Goal: Task Accomplishment & Management: Use online tool/utility

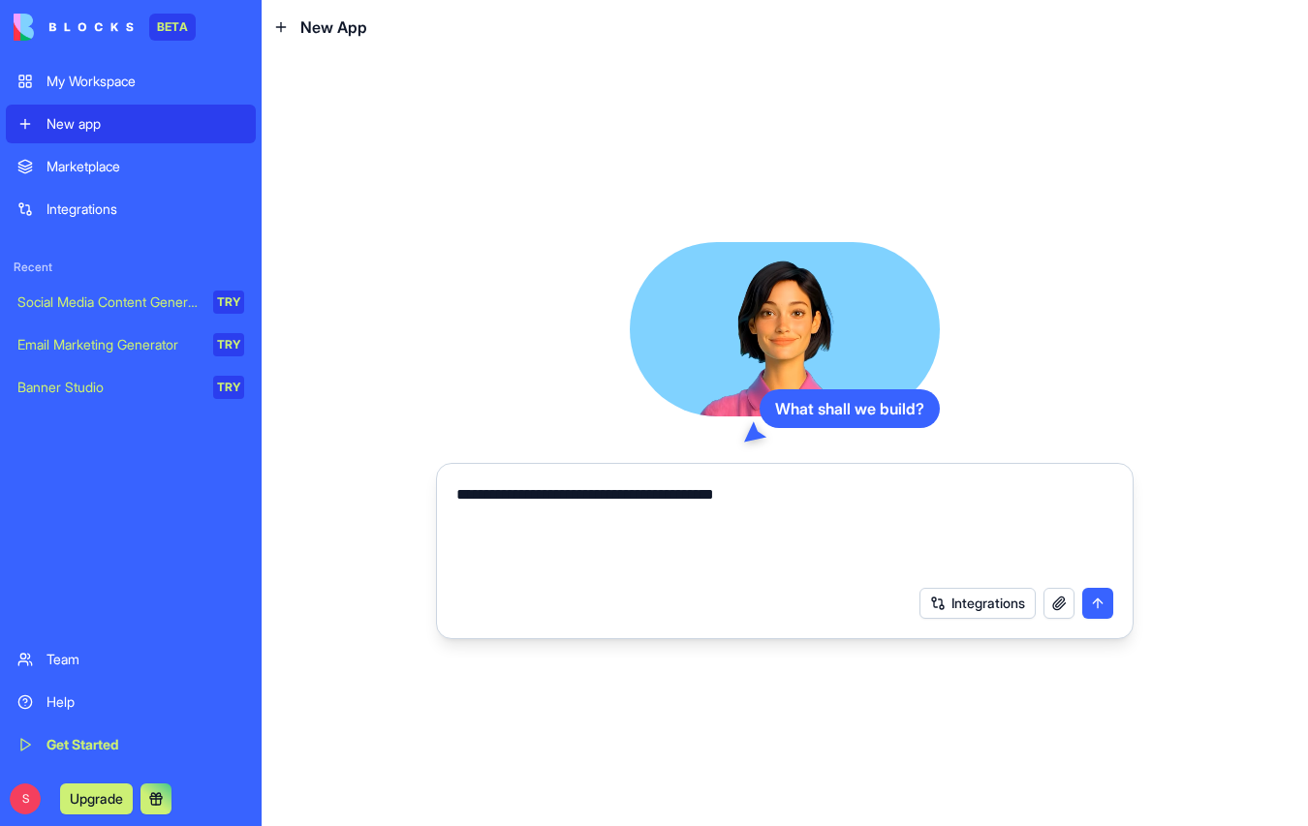
type textarea "**********"
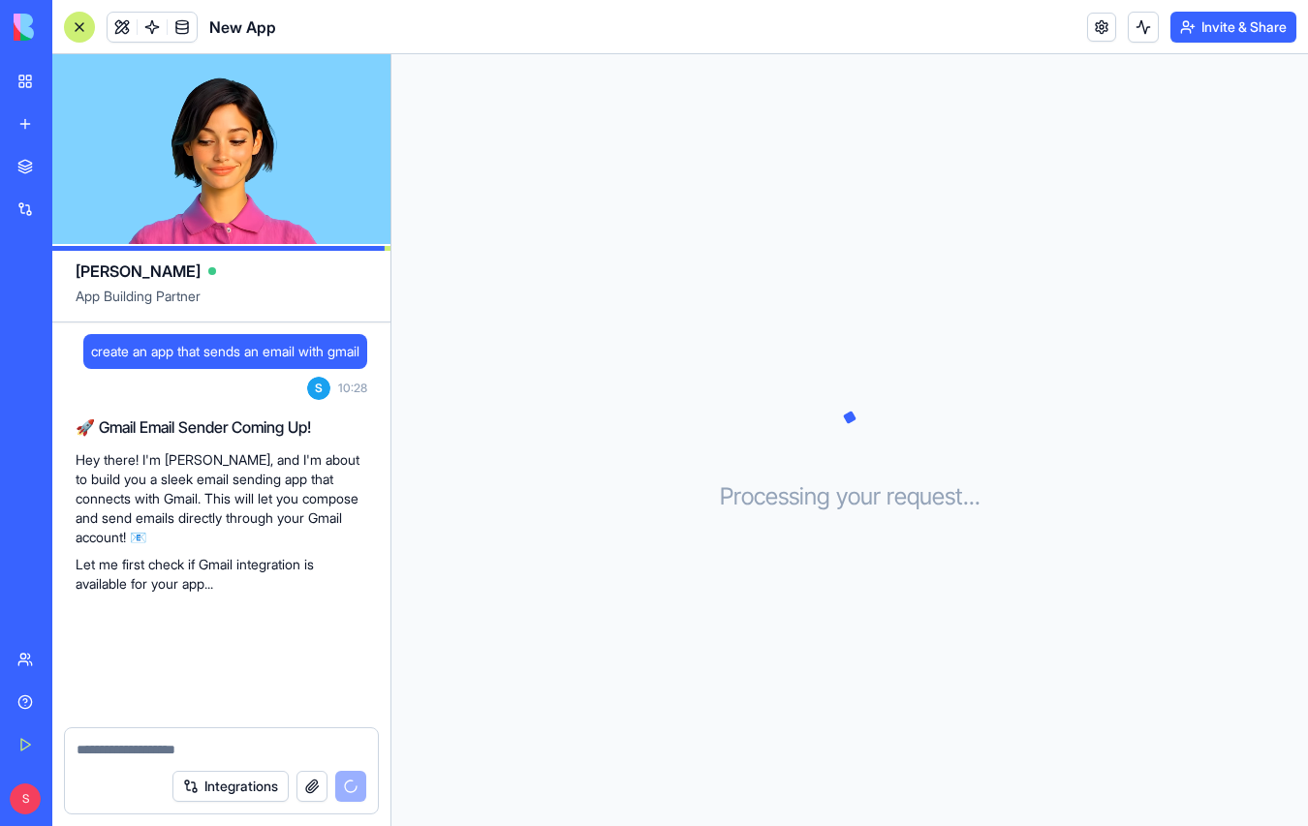
scroll to position [95, 0]
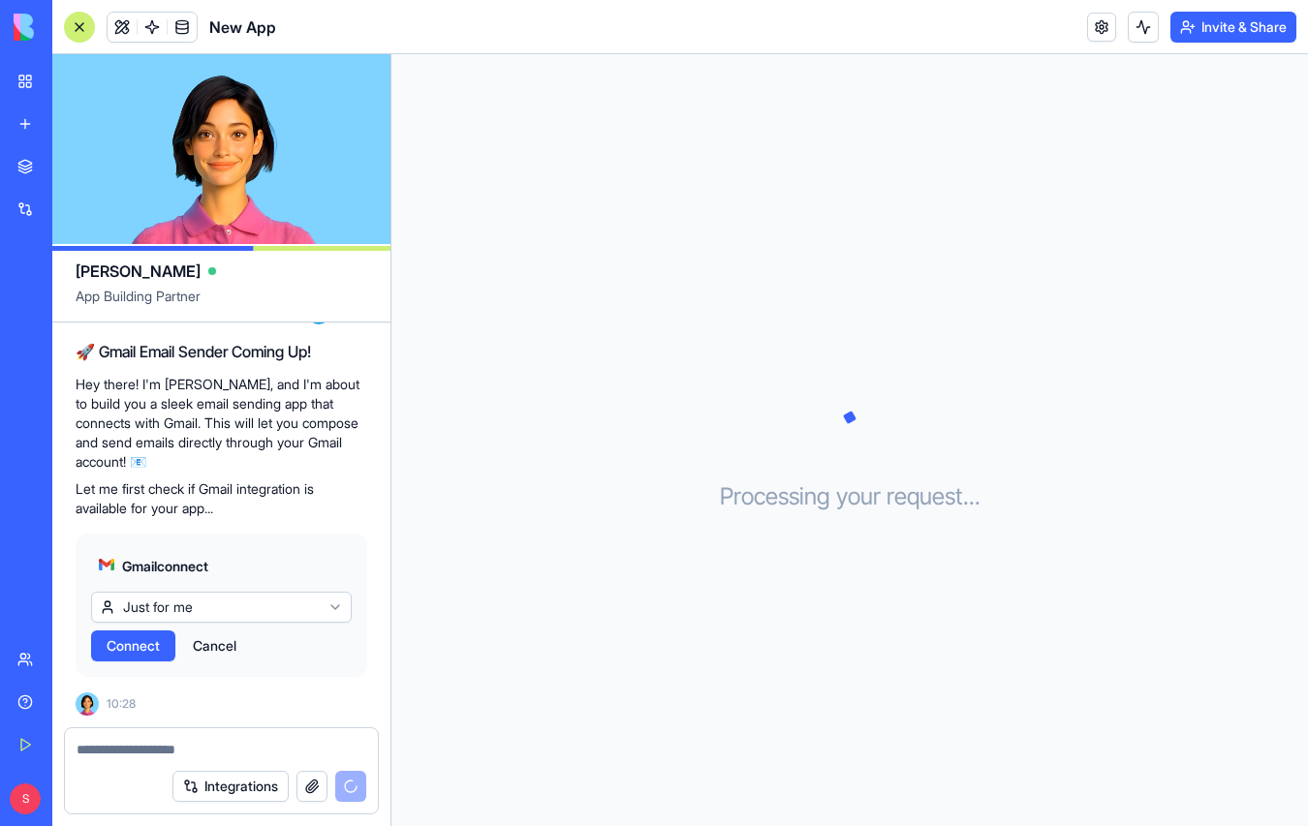
click at [133, 654] on span "Connect" at bounding box center [133, 645] width 53 height 19
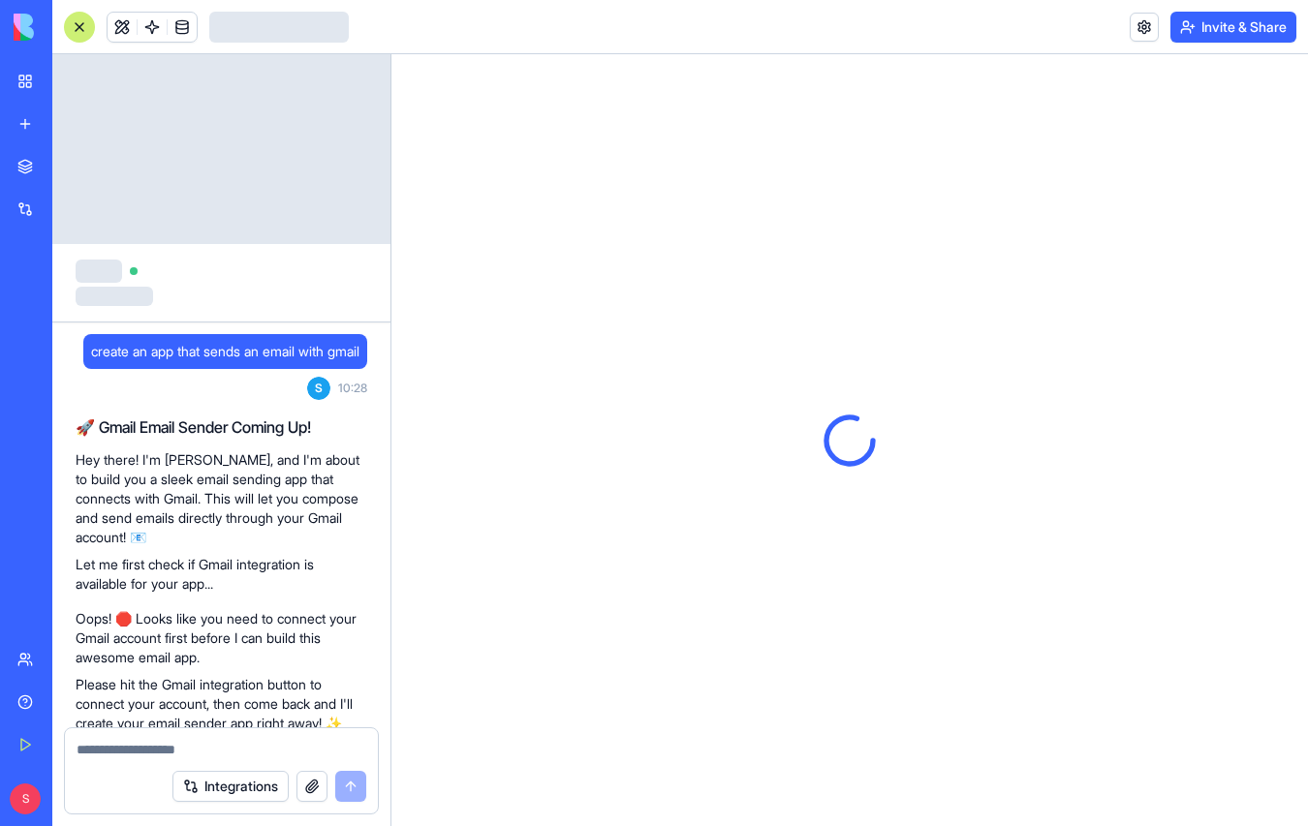
scroll to position [110, 0]
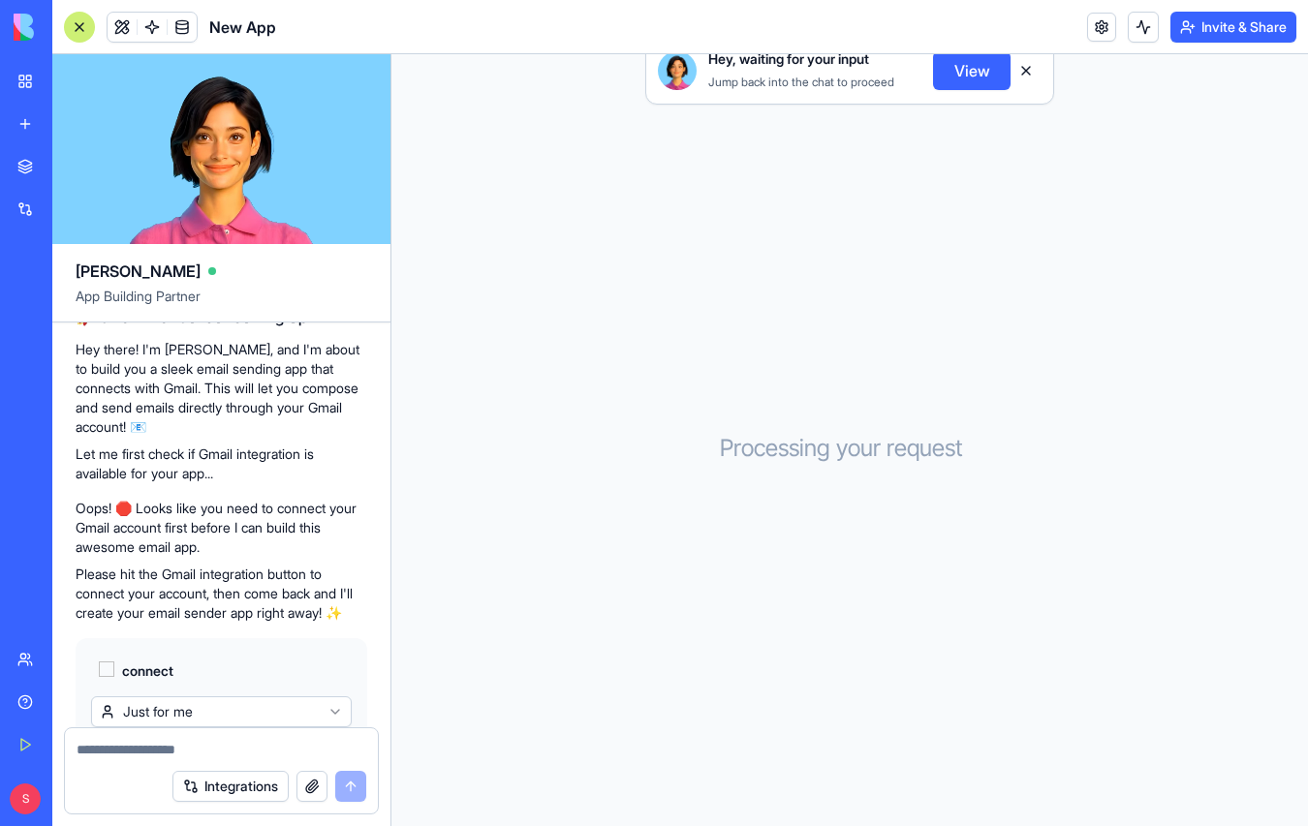
click at [26, 127] on link "New app" at bounding box center [44, 124] width 77 height 39
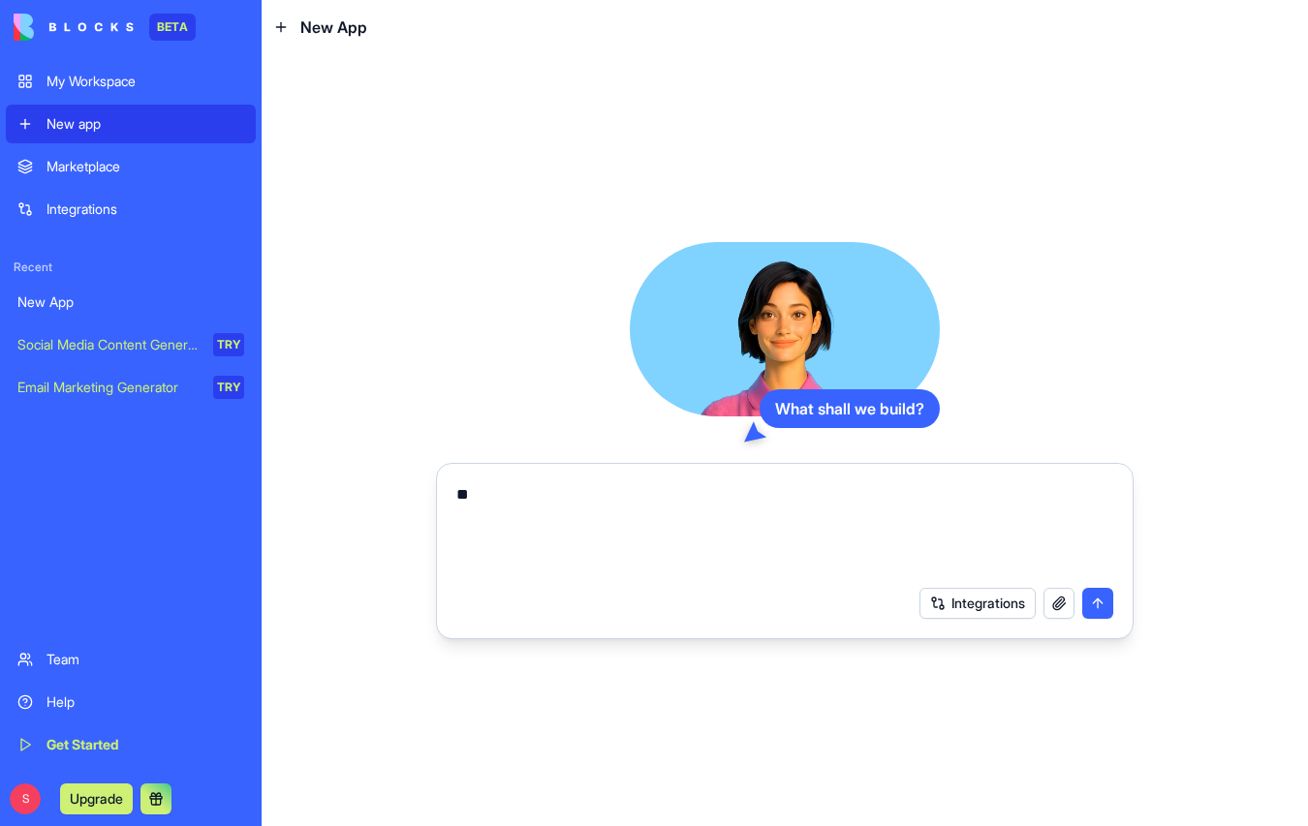
type textarea "*"
type textarea "**********"
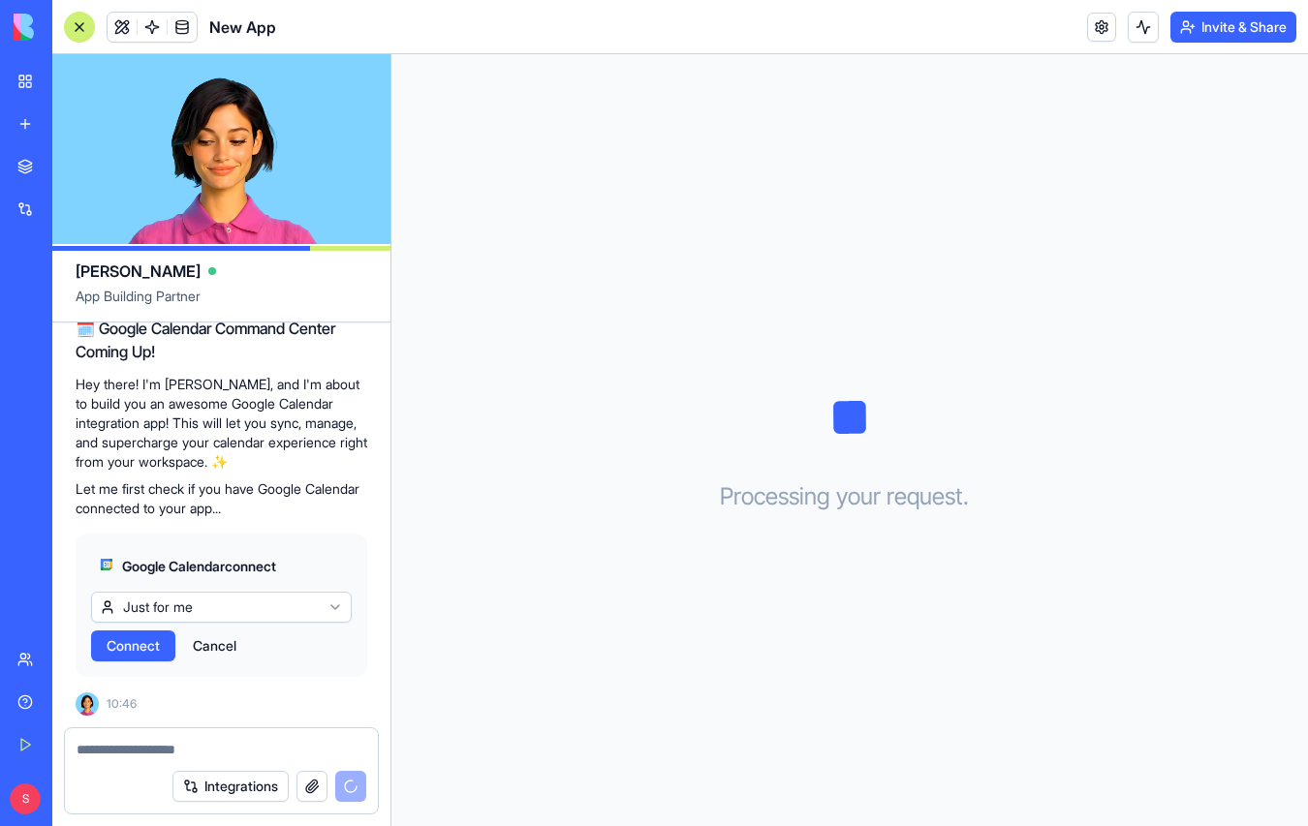
scroll to position [277, 0]
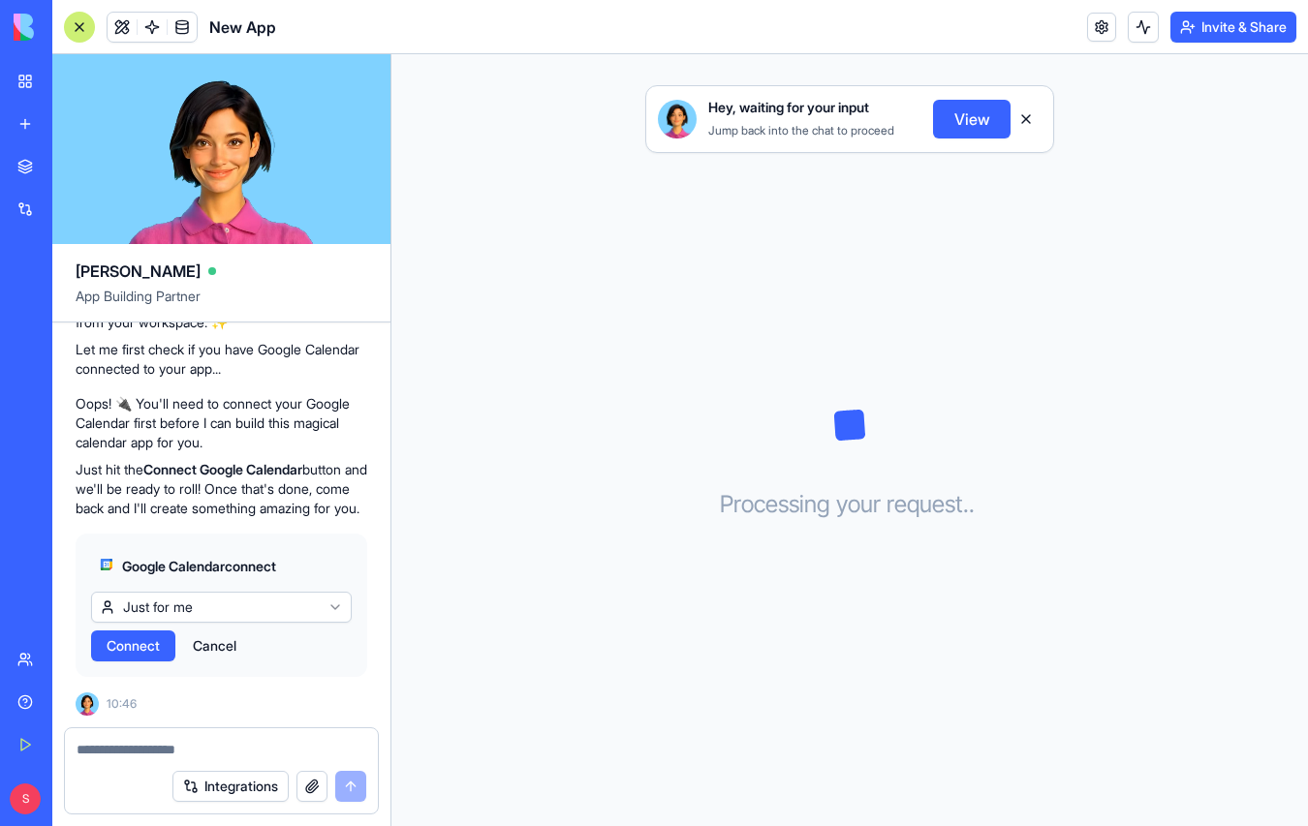
click at [147, 647] on span "Connect" at bounding box center [133, 645] width 53 height 19
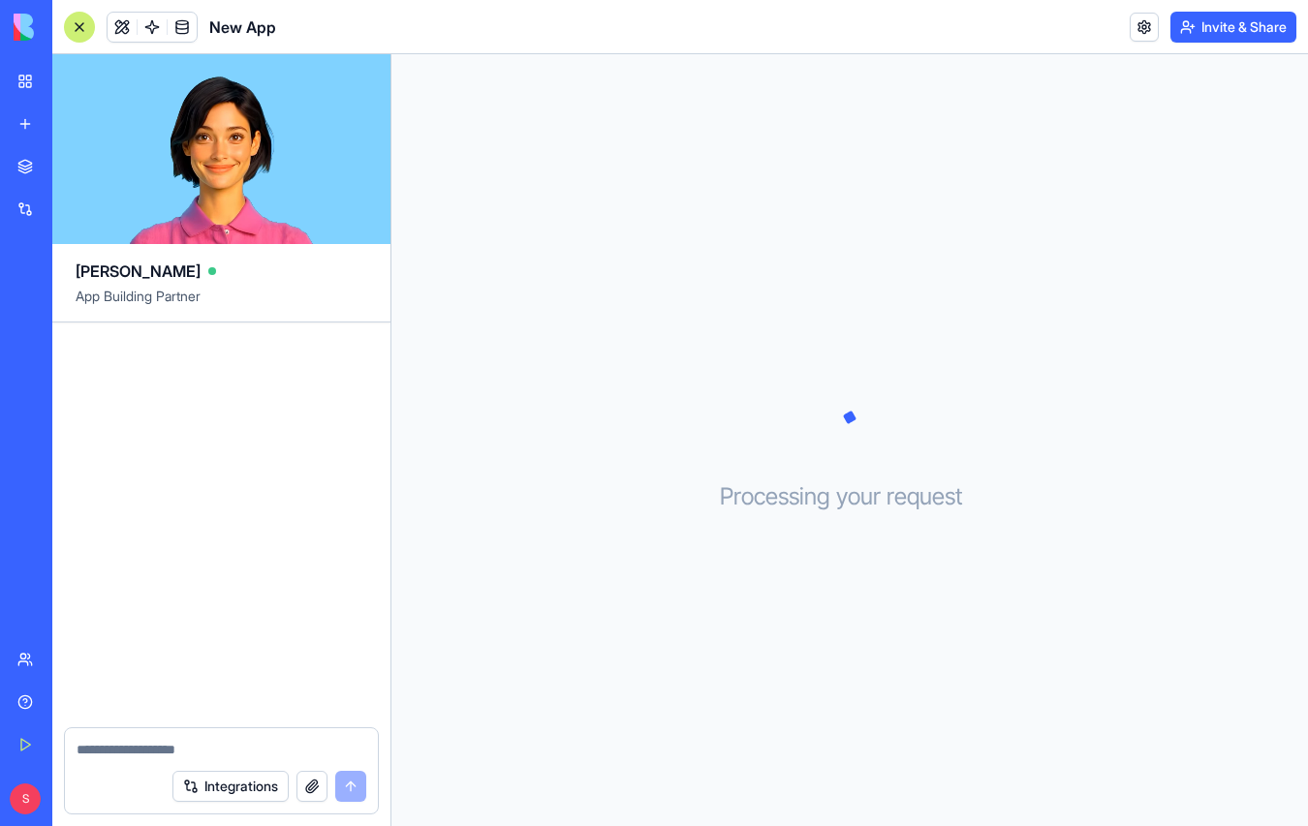
scroll to position [277, 0]
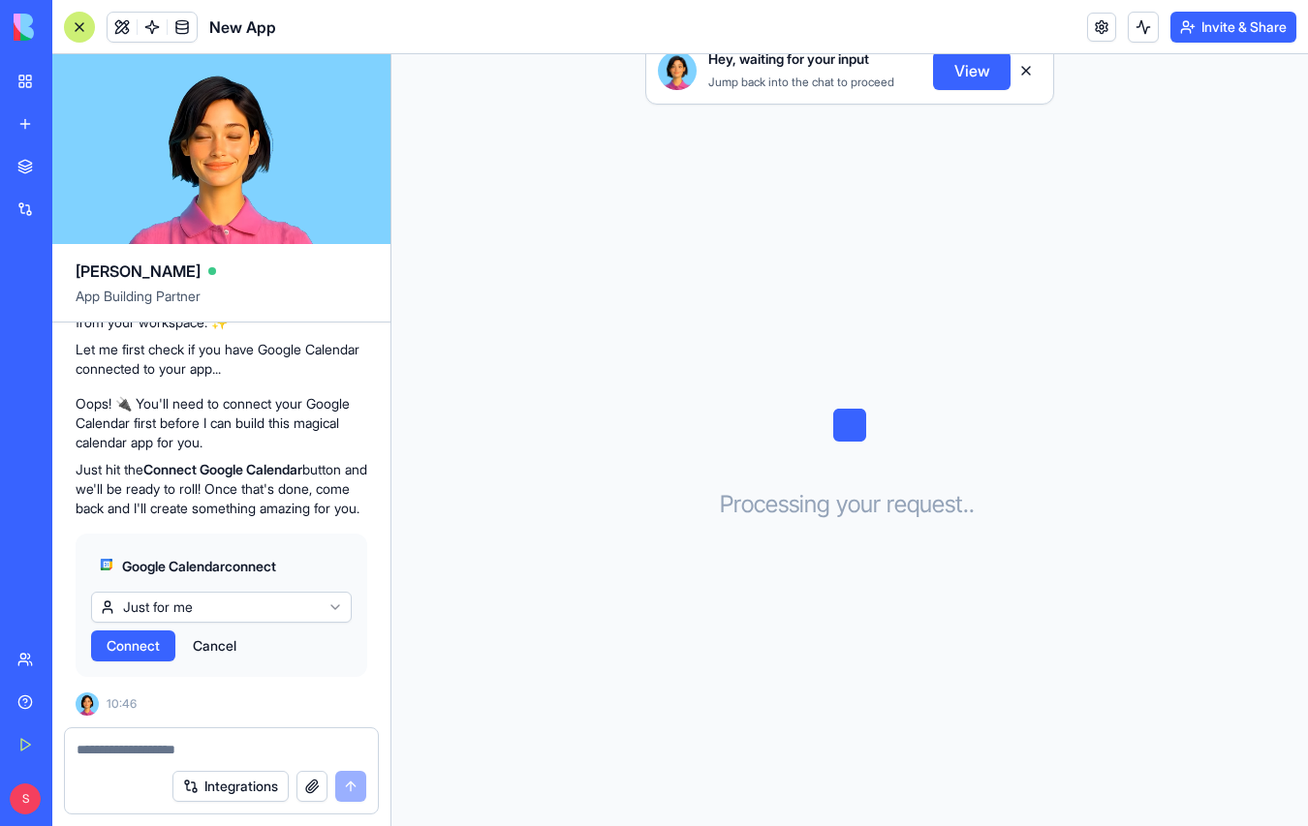
click at [24, 124] on link "New app" at bounding box center [44, 124] width 77 height 39
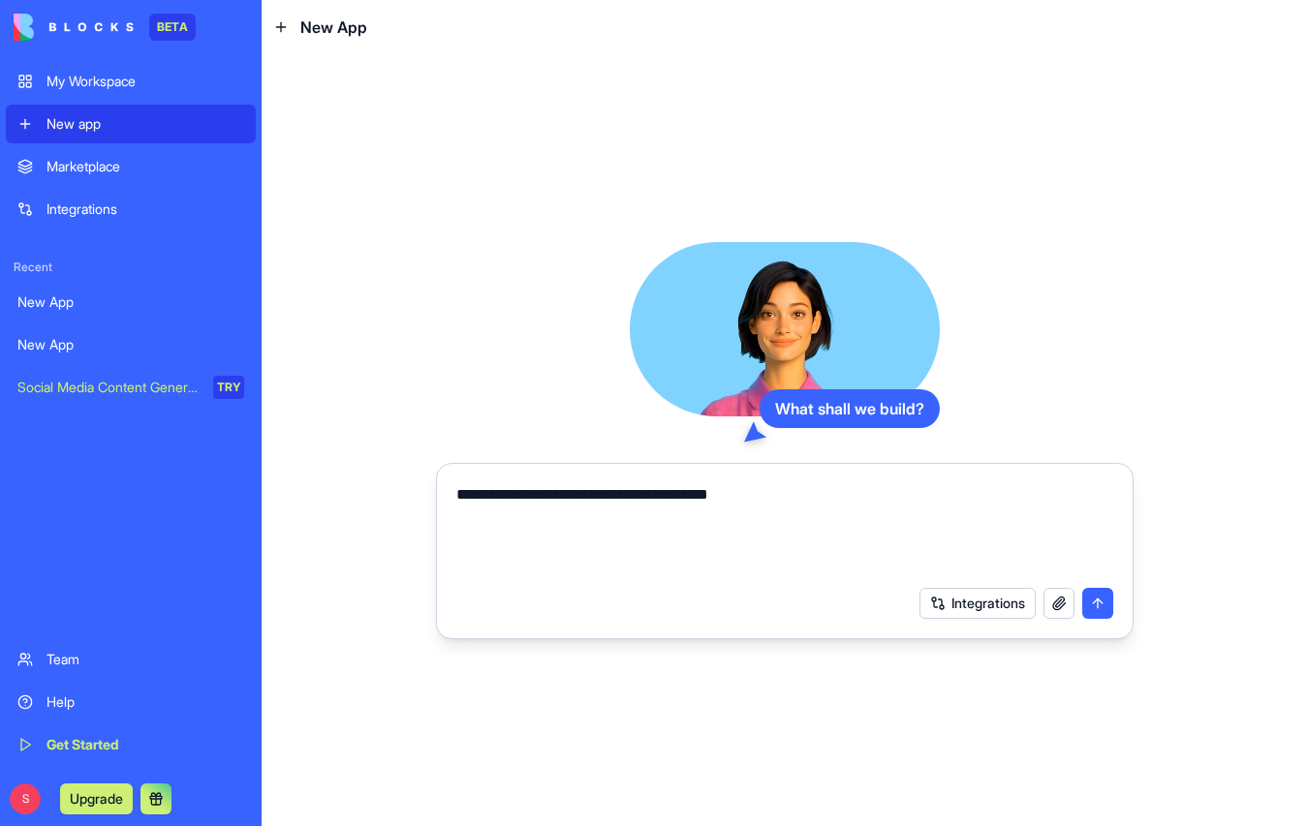
type textarea "**********"
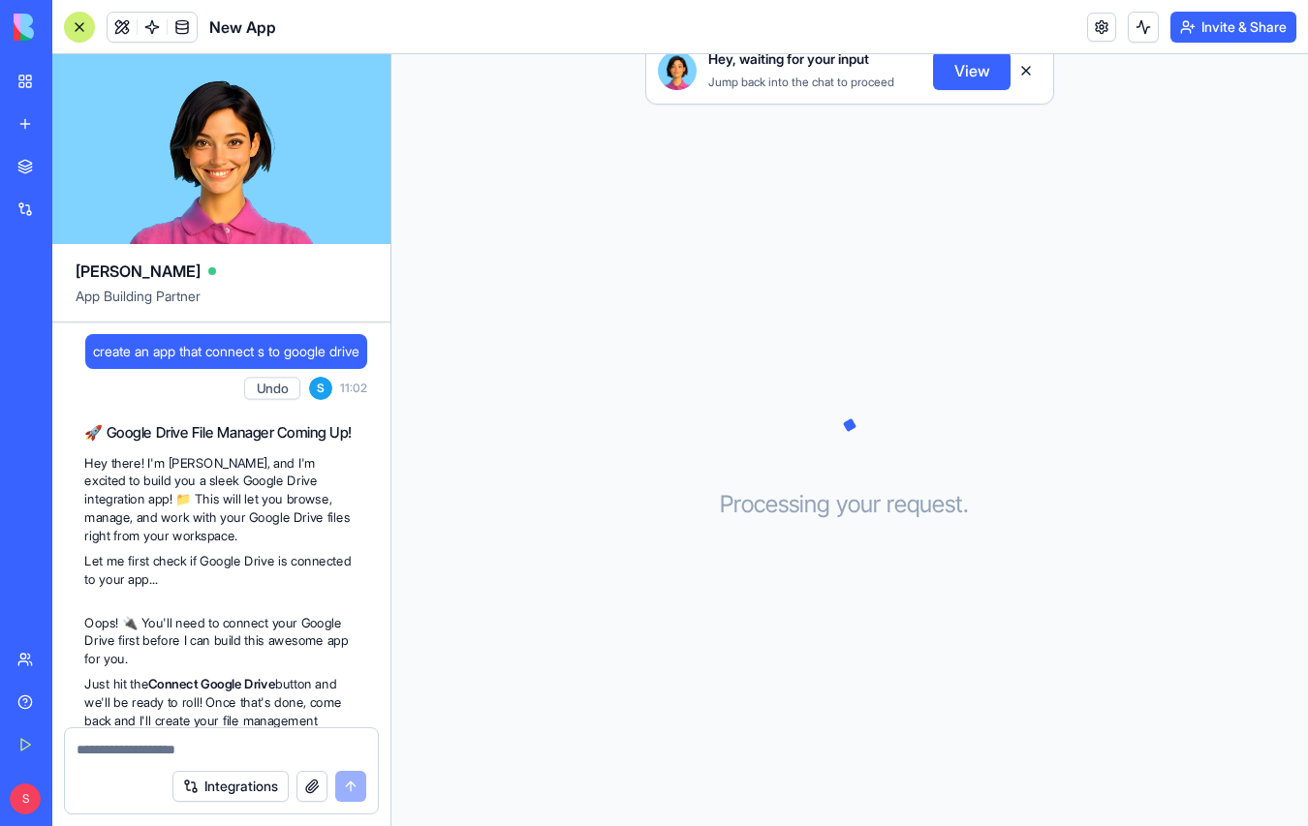
scroll to position [254, 0]
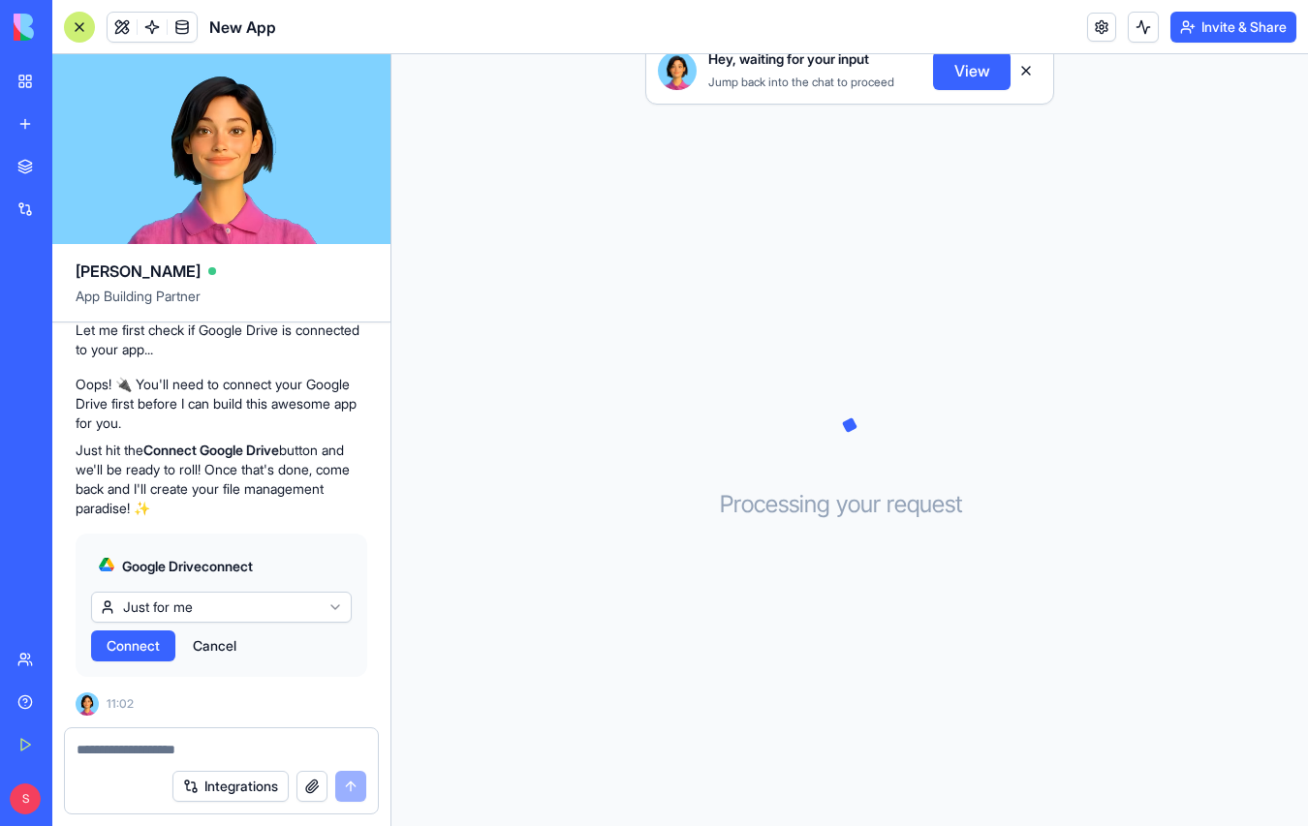
click at [128, 645] on span "Connect" at bounding box center [133, 645] width 53 height 19
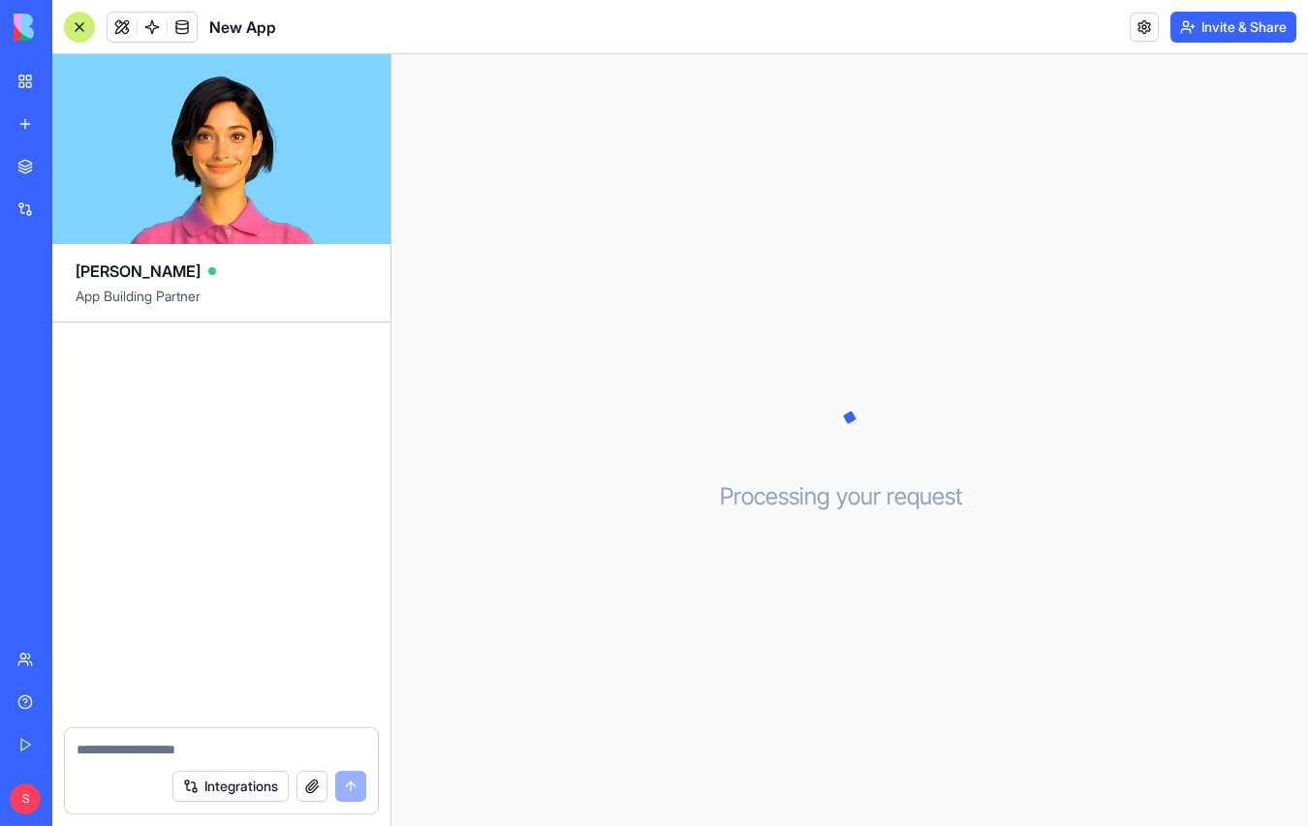
scroll to position [254, 0]
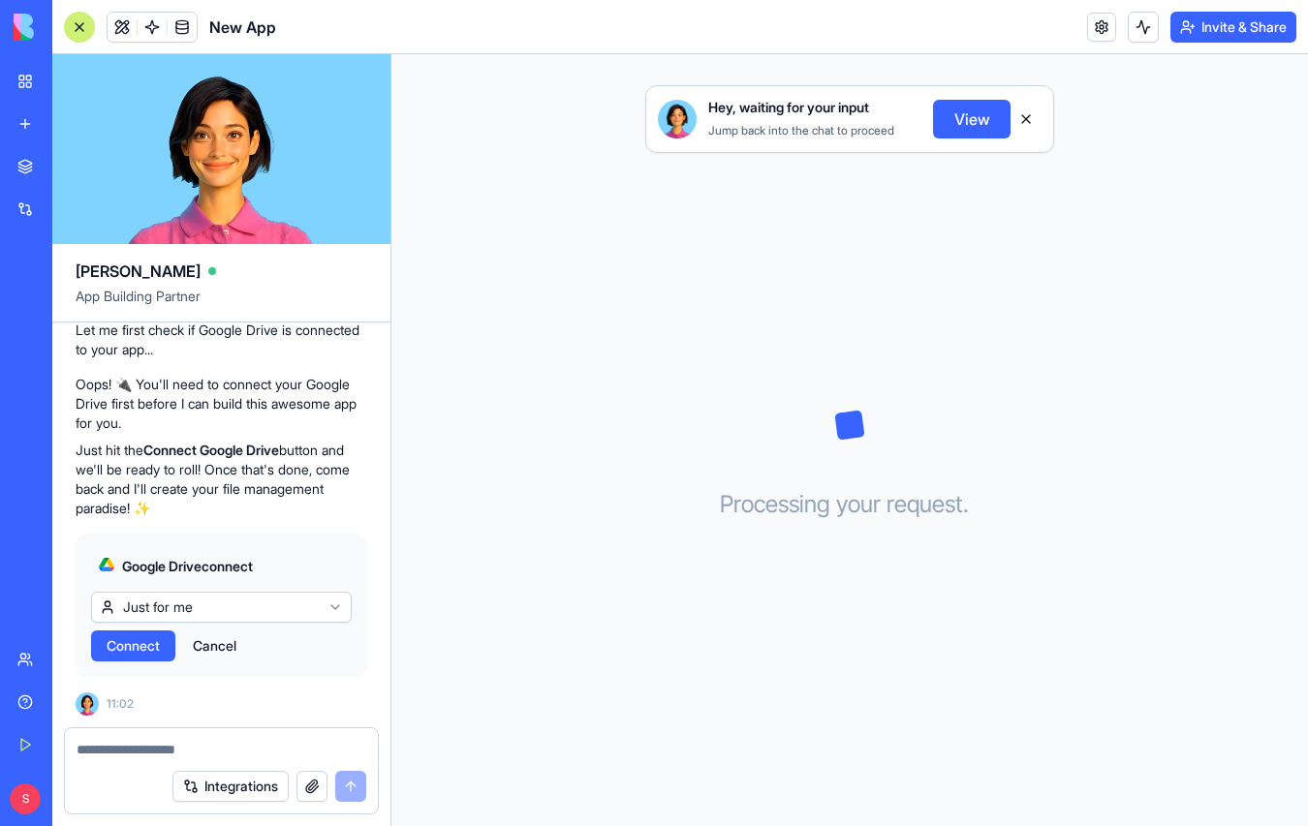
click at [141, 647] on span "Connect" at bounding box center [133, 645] width 53 height 19
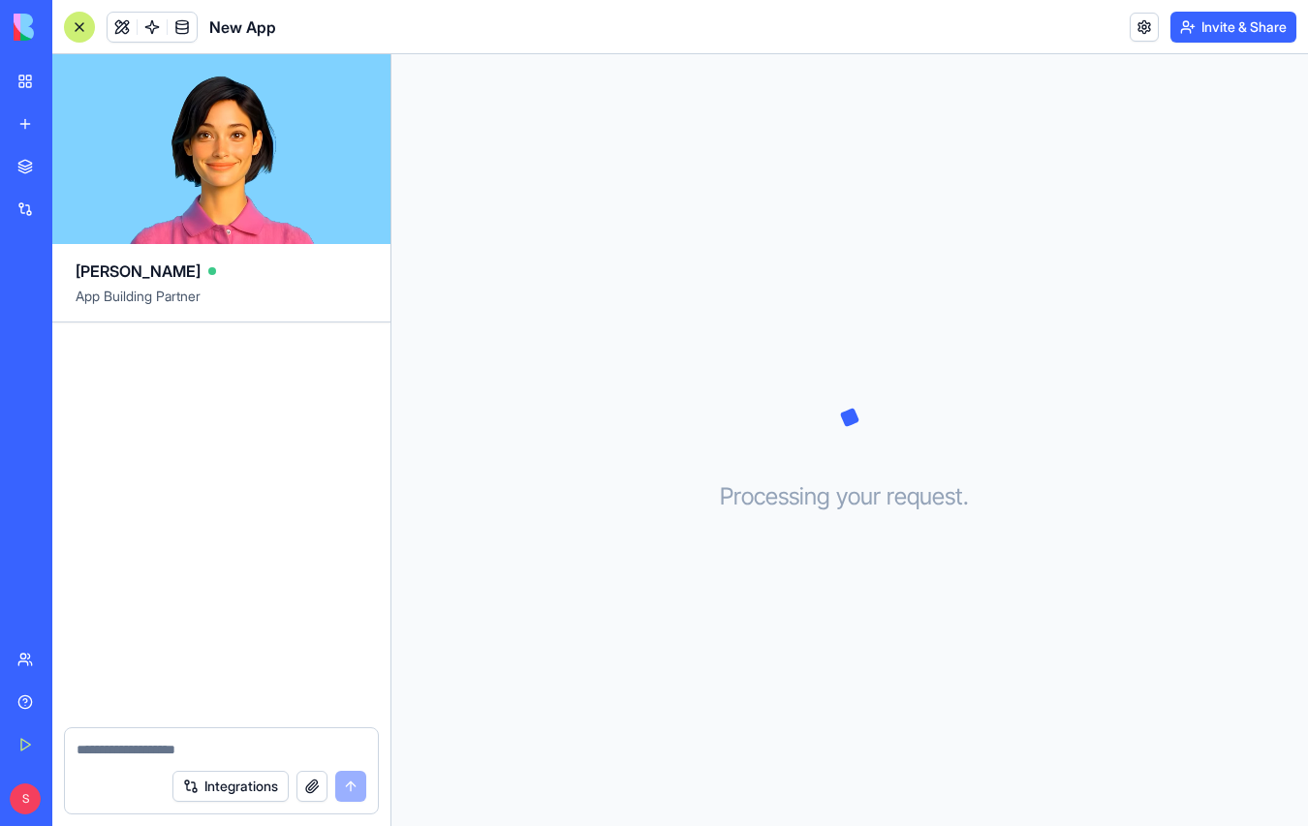
scroll to position [254, 0]
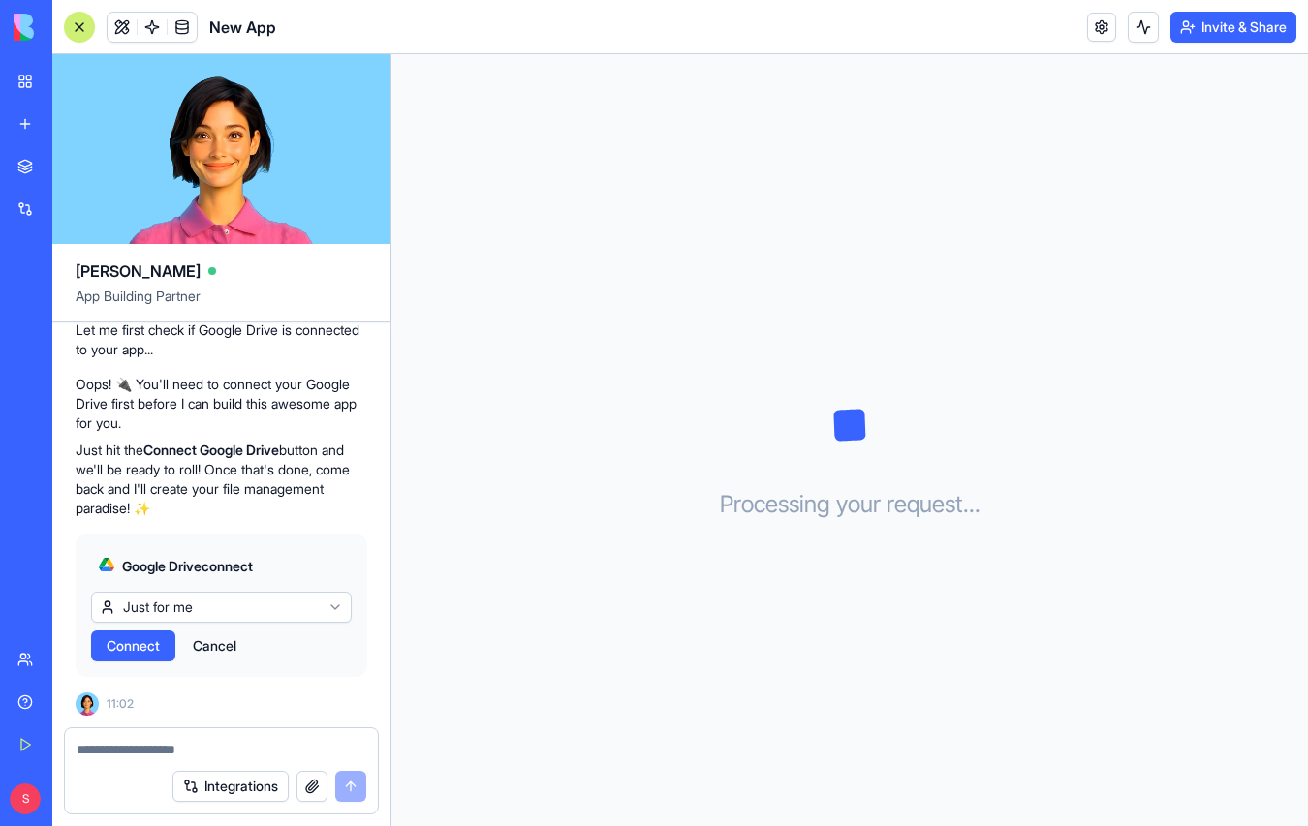
click at [19, 79] on link "My Workspace" at bounding box center [44, 81] width 77 height 39
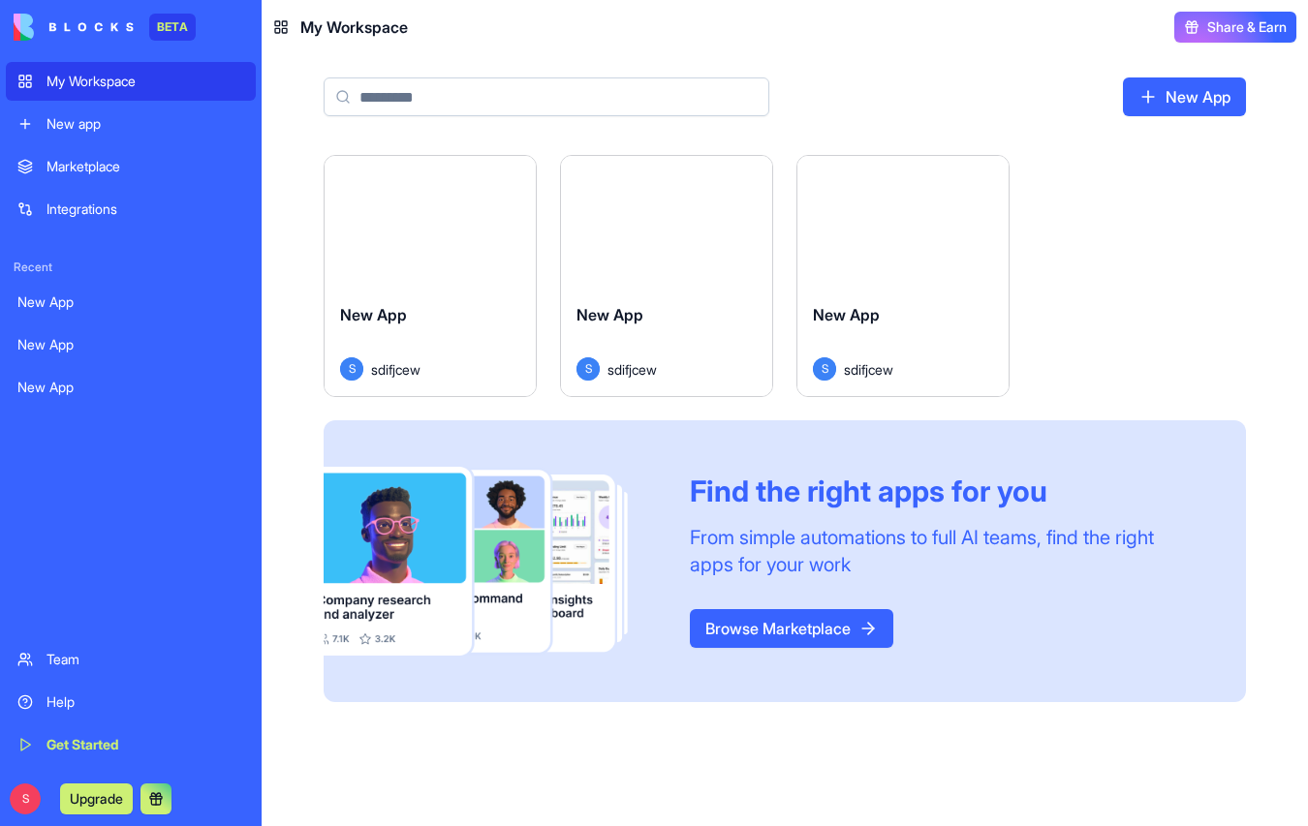
click at [651, 277] on div "Launch" at bounding box center [666, 222] width 211 height 132
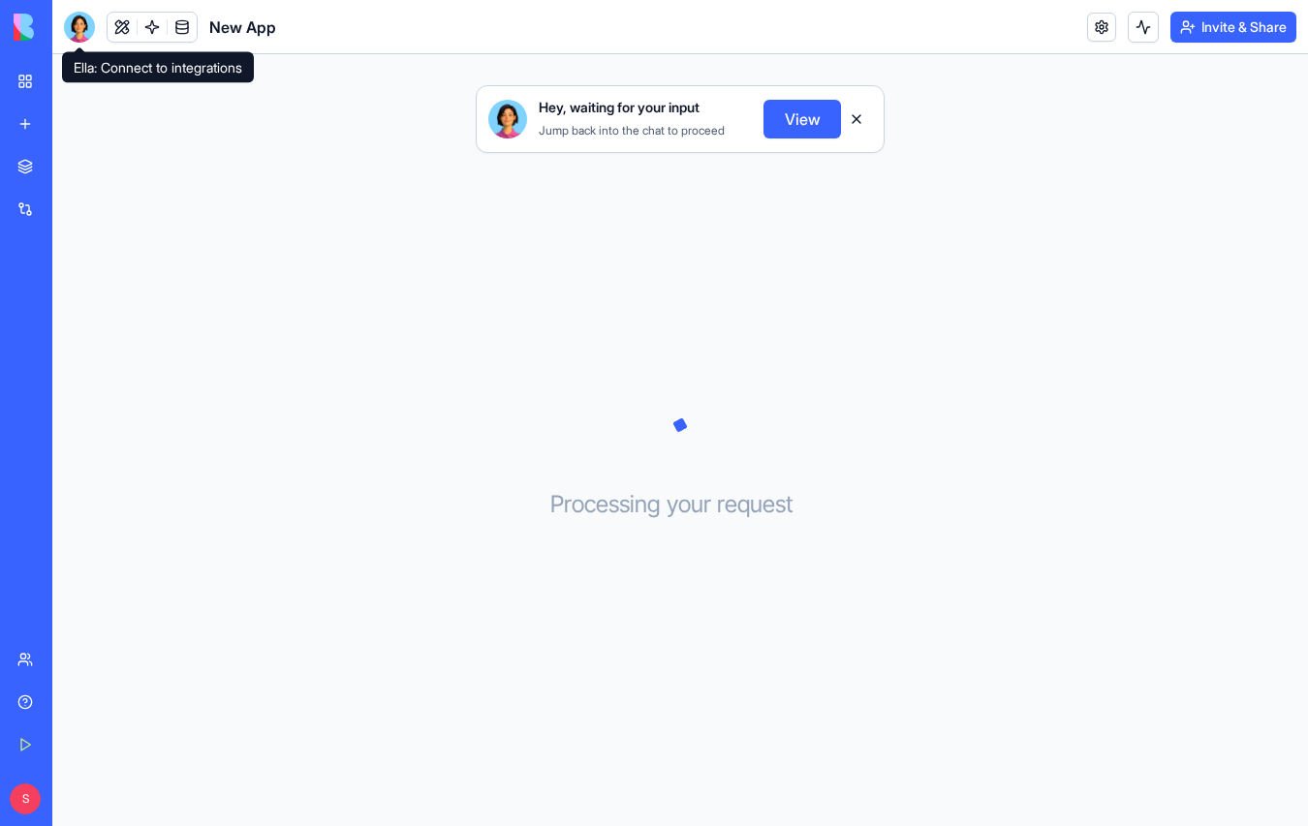
click at [84, 35] on div at bounding box center [79, 27] width 31 height 31
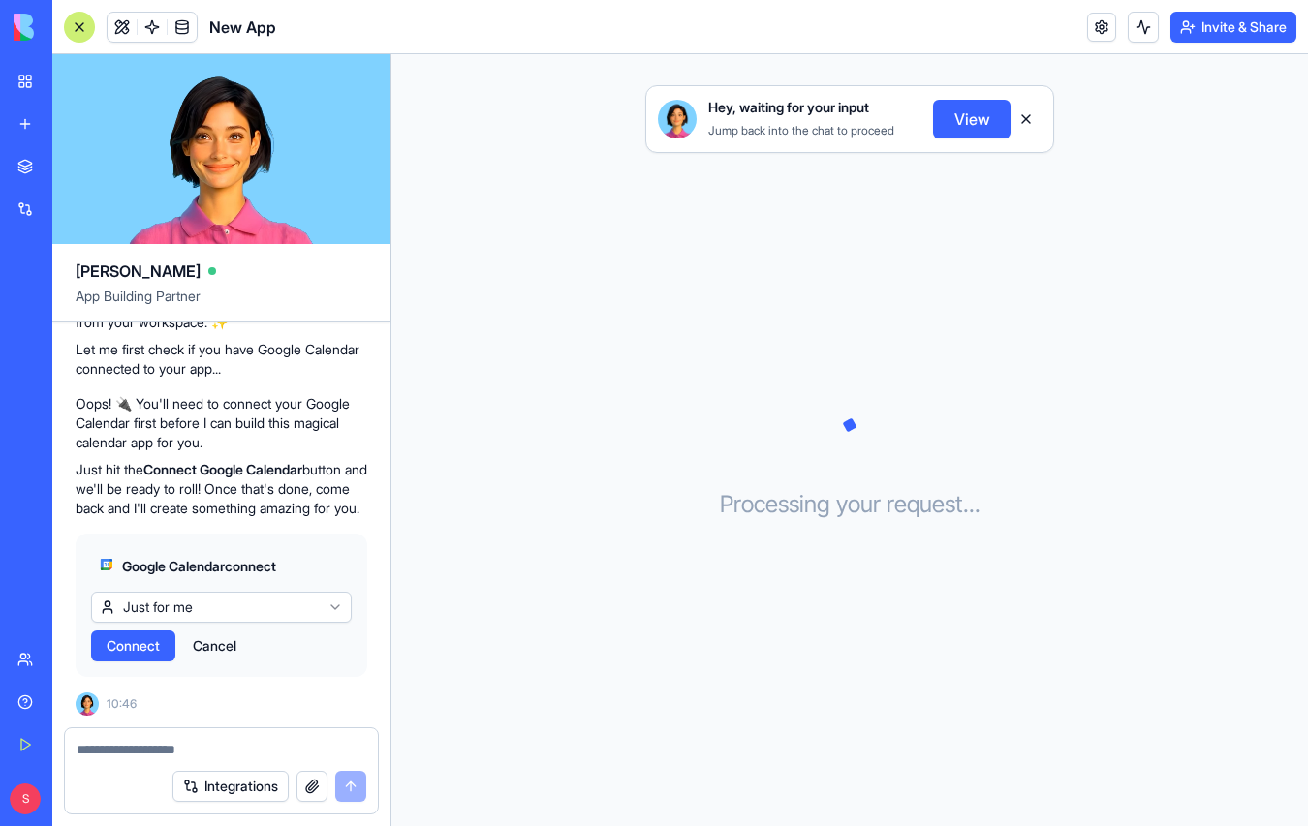
click at [142, 651] on span "Connect" at bounding box center [133, 645] width 53 height 19
click at [144, 643] on span "Connect" at bounding box center [133, 645] width 53 height 19
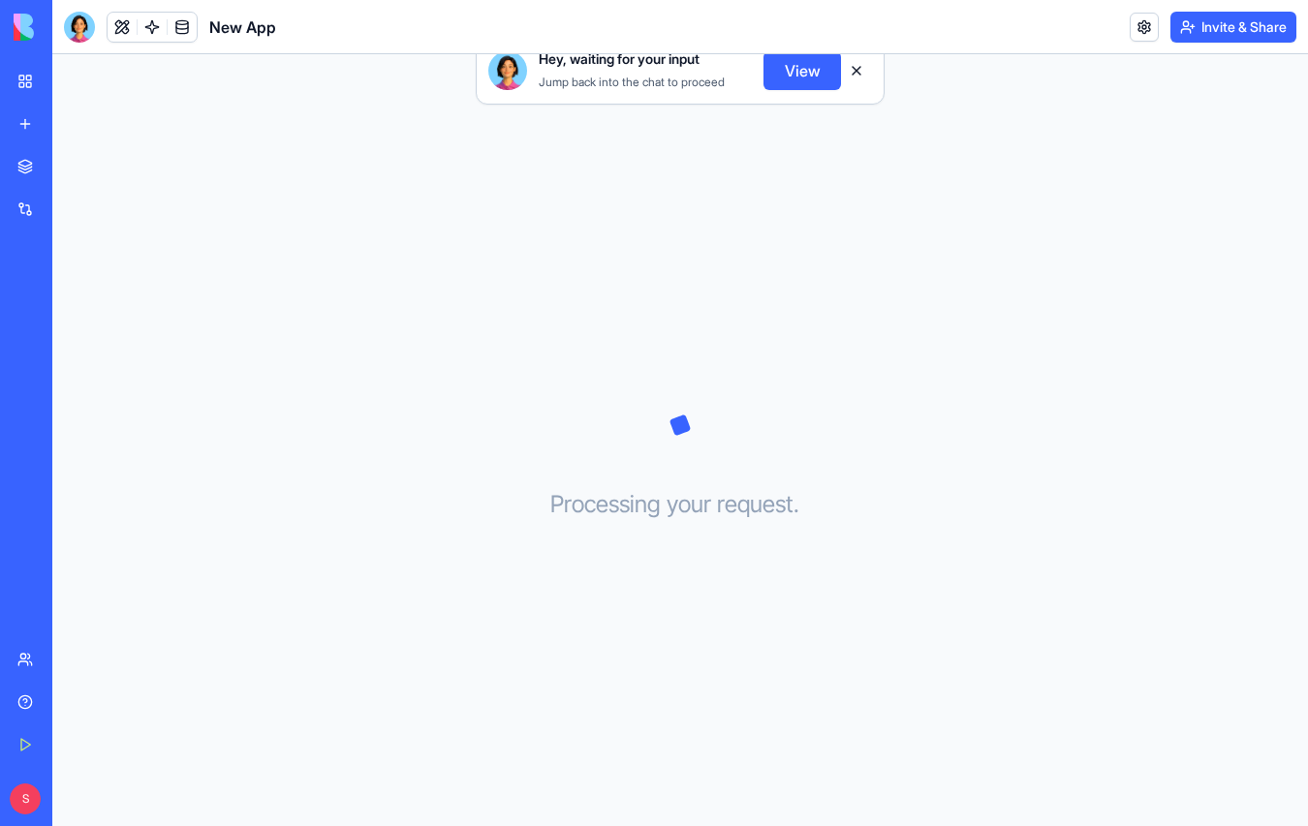
click at [19, 87] on link "My Workspace" at bounding box center [44, 81] width 77 height 39
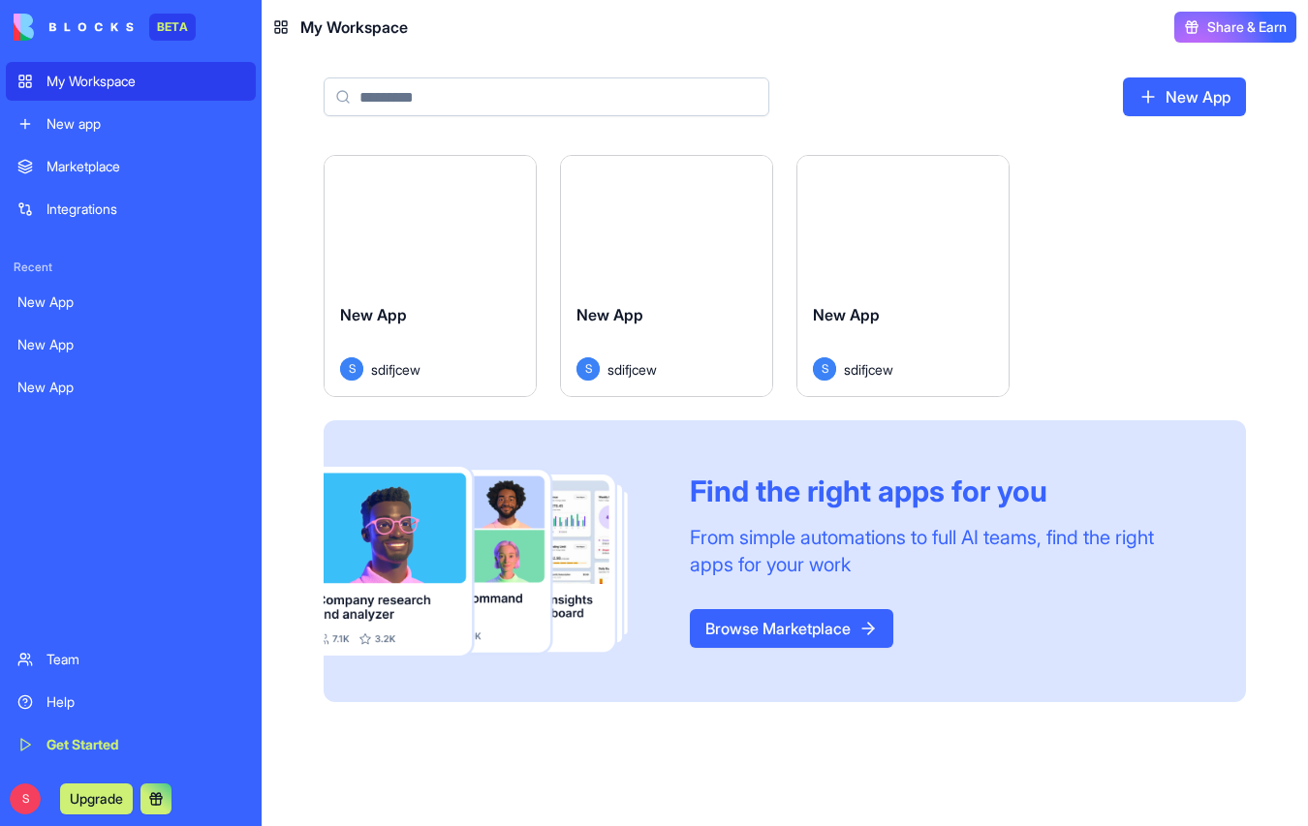
click at [416, 217] on button "Launch" at bounding box center [429, 221] width 145 height 39
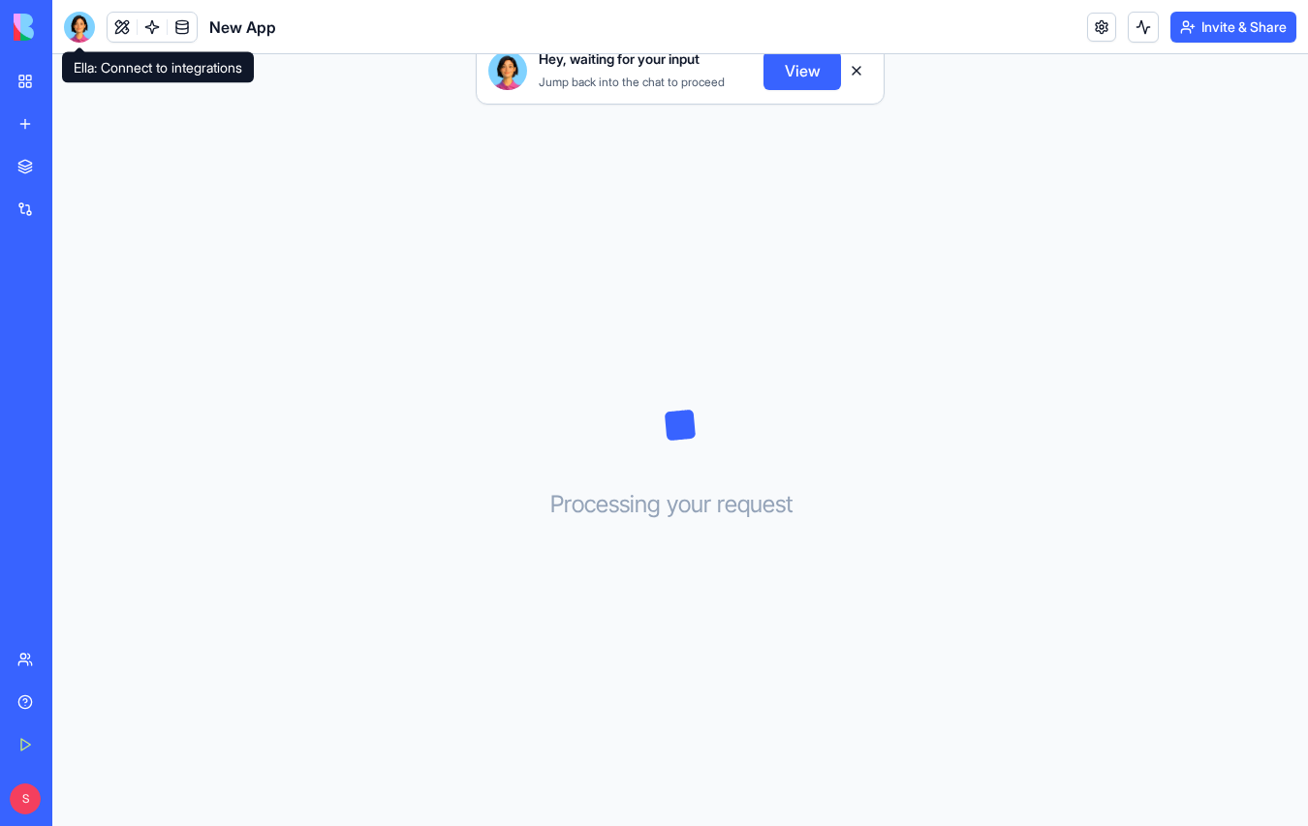
click at [88, 18] on div at bounding box center [79, 27] width 31 height 31
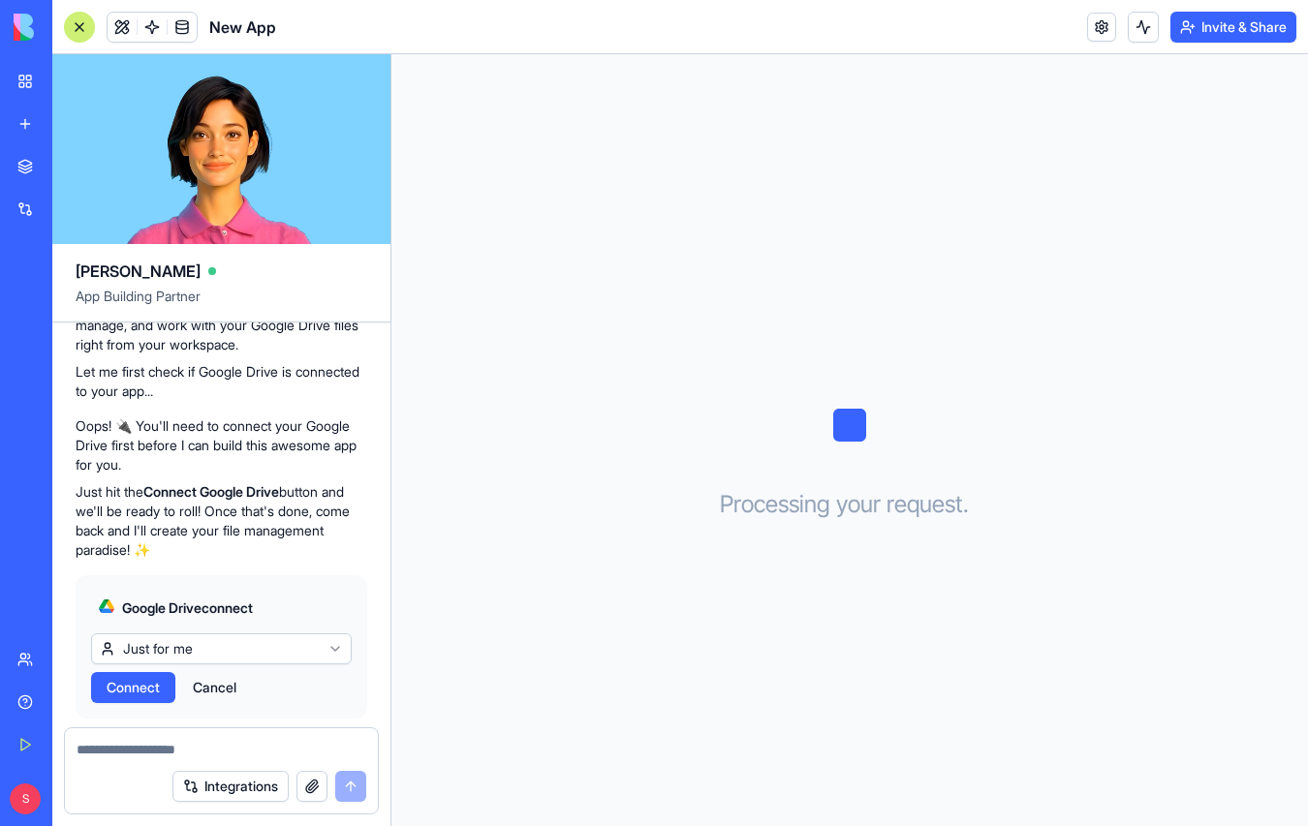
scroll to position [254, 0]
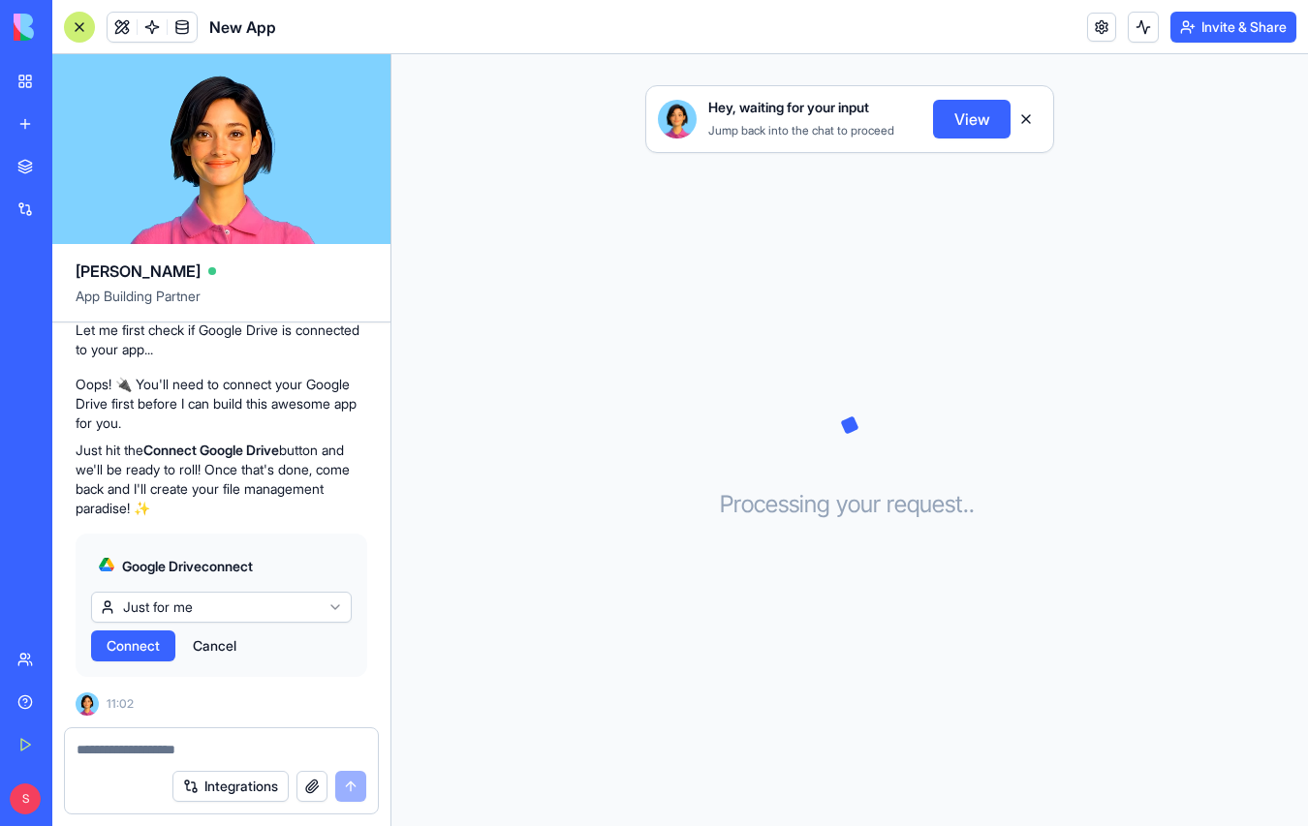
click at [139, 644] on span "Connect" at bounding box center [133, 645] width 53 height 19
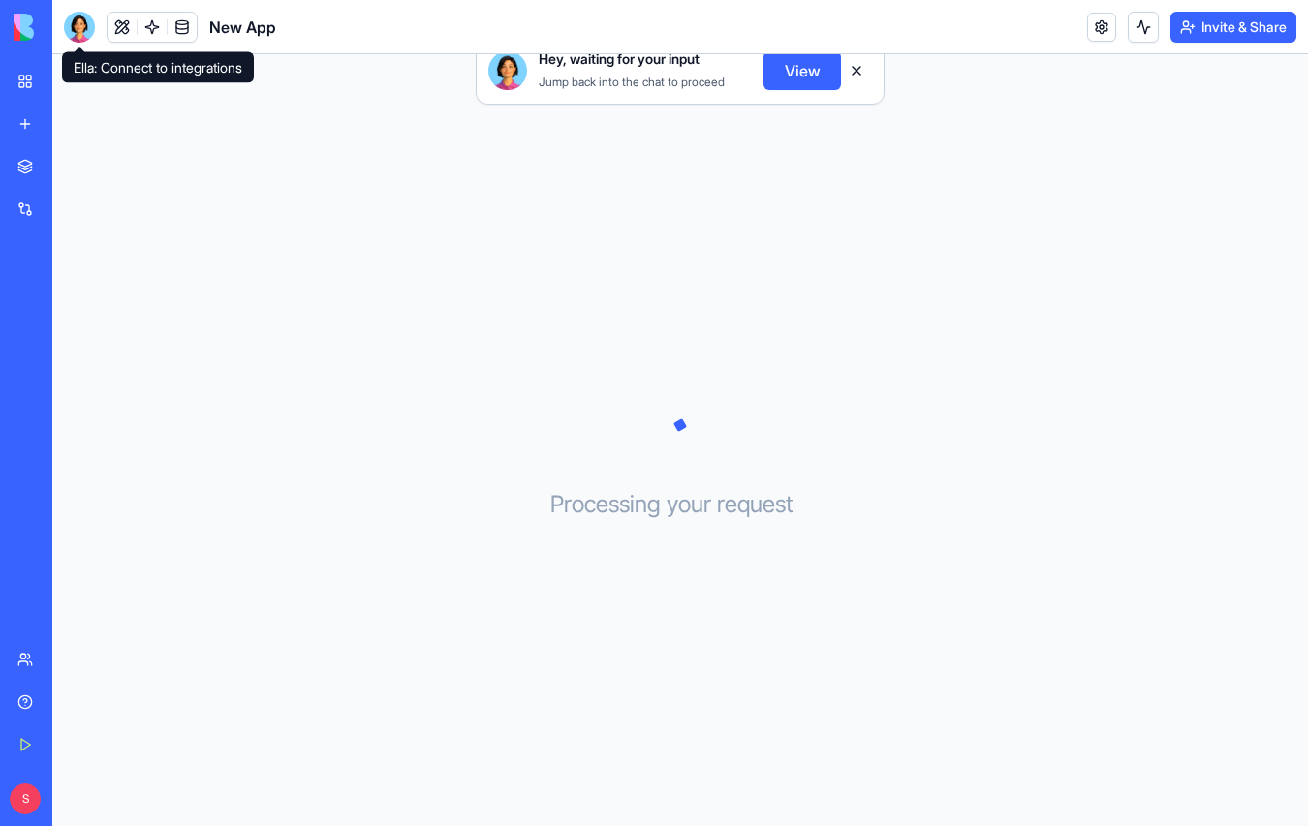
click at [78, 27] on div at bounding box center [79, 27] width 31 height 31
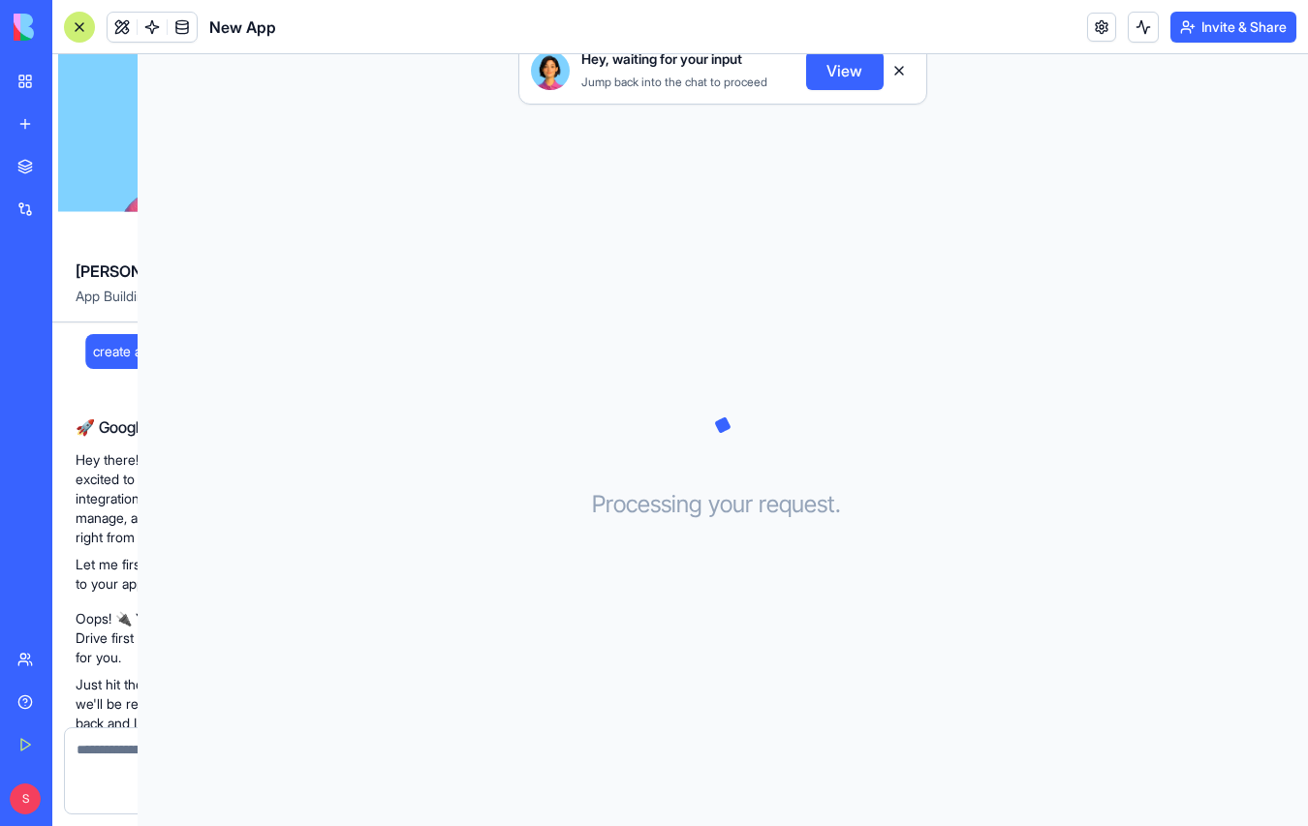
scroll to position [254, 0]
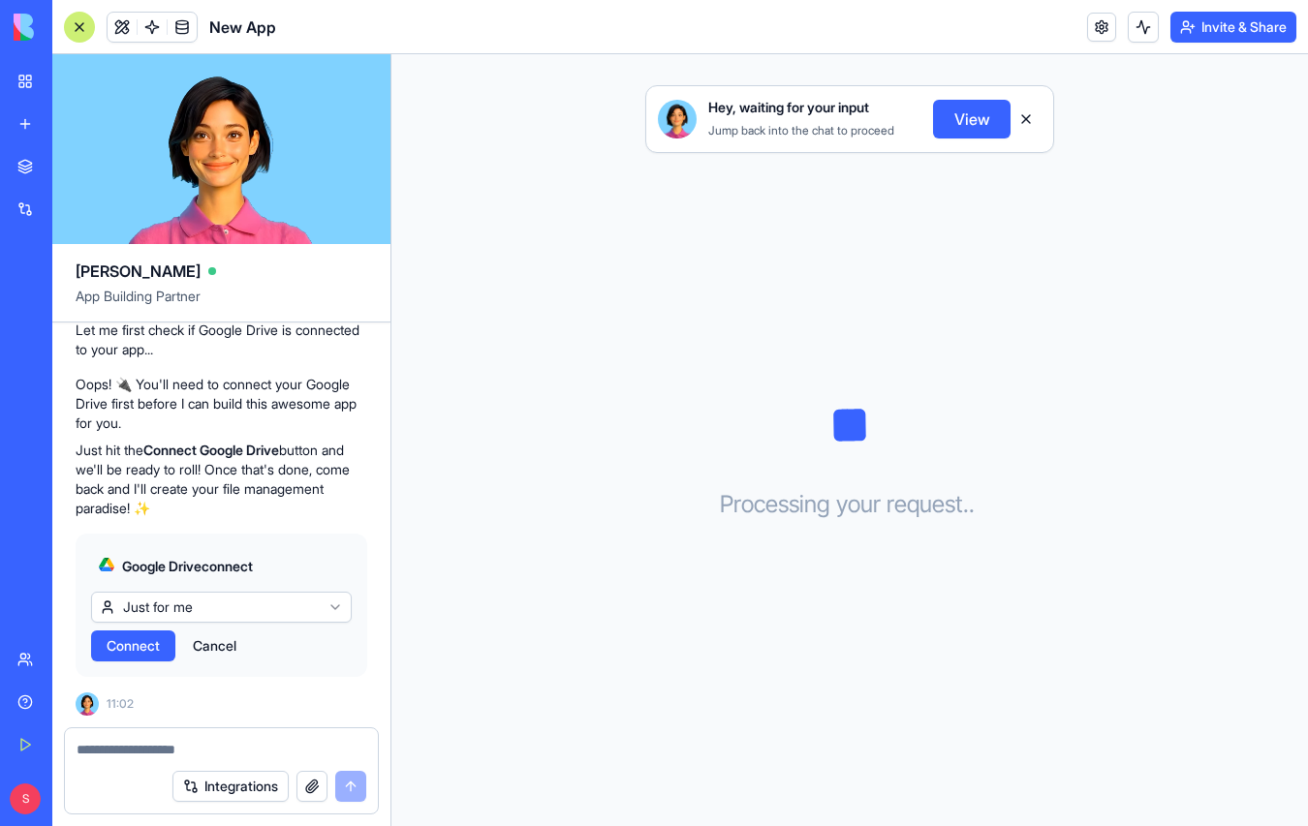
click at [137, 644] on span "Connect" at bounding box center [133, 645] width 53 height 19
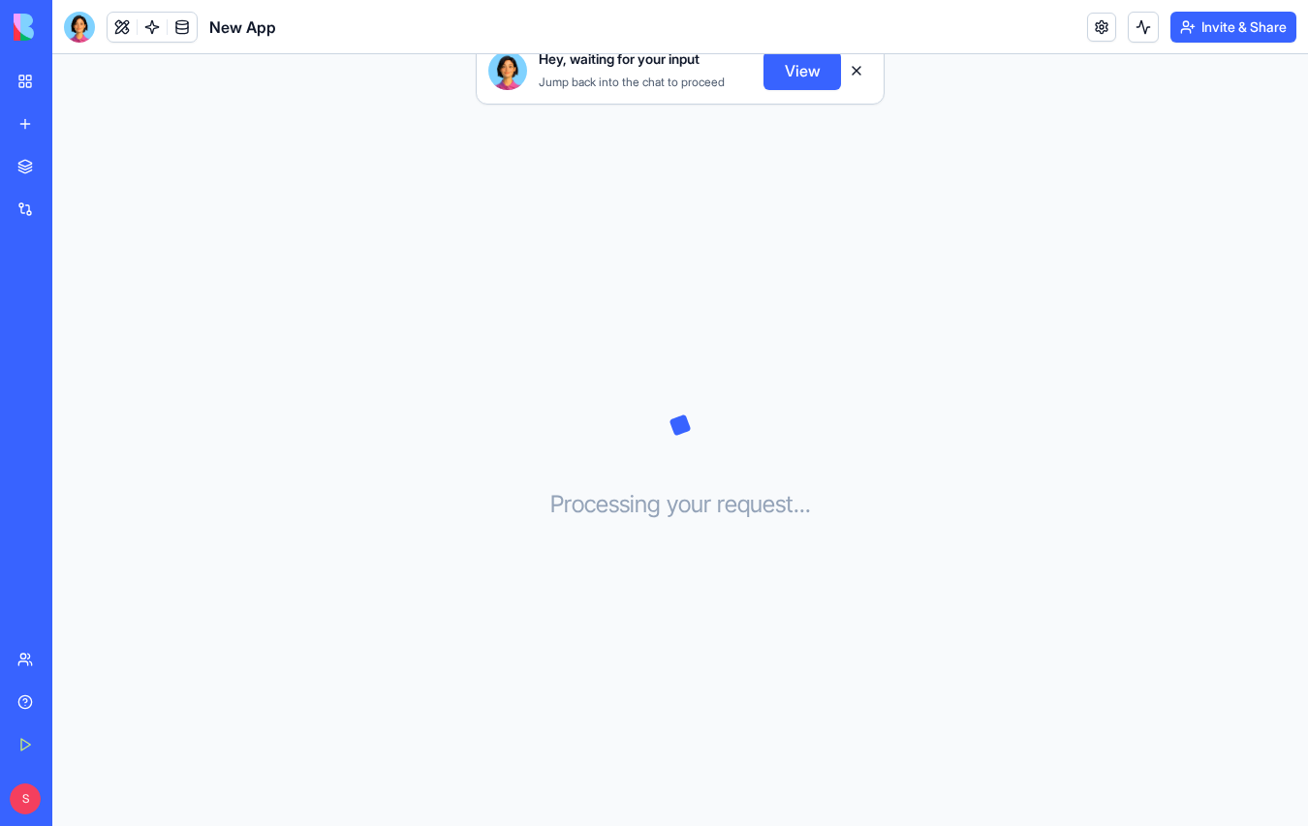
click at [30, 82] on link "My Workspace" at bounding box center [44, 81] width 77 height 39
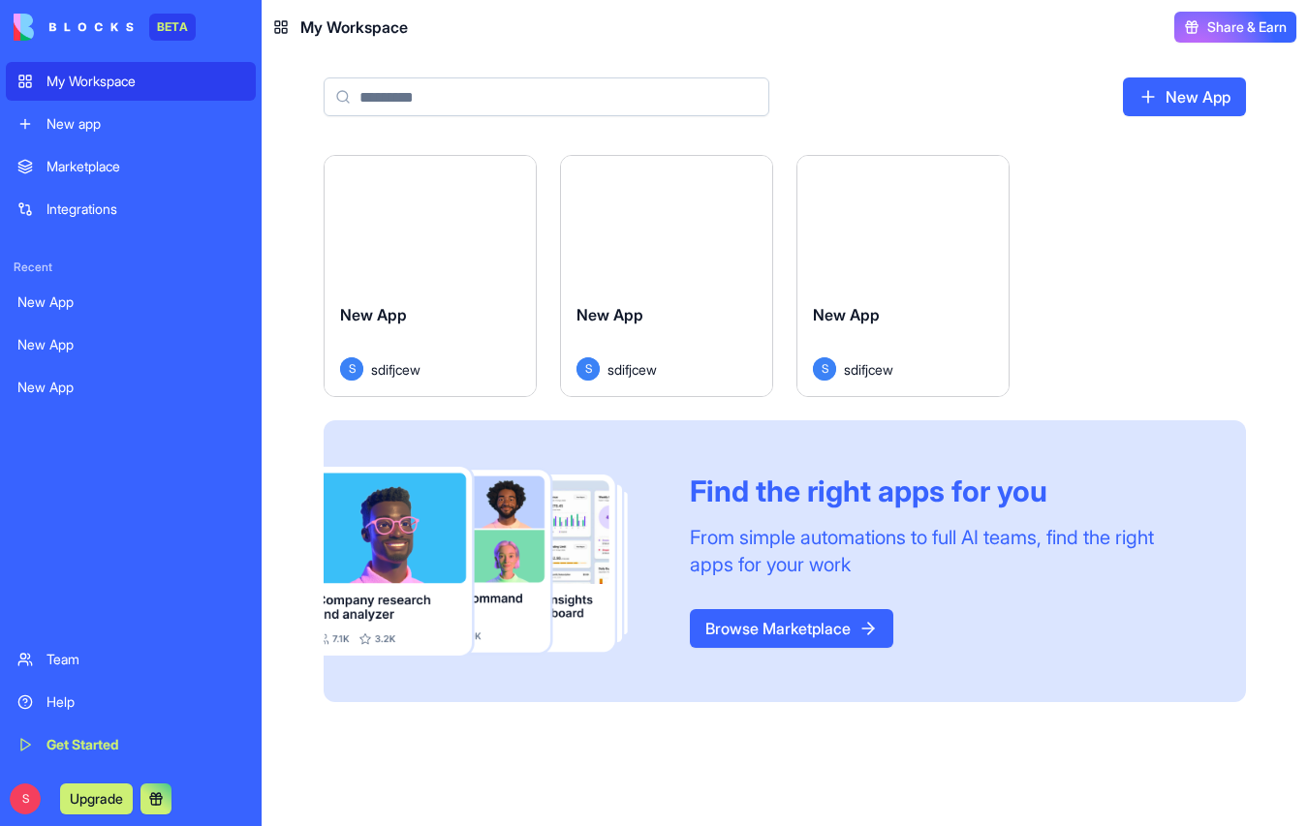
click at [700, 239] on button "Launch" at bounding box center [666, 221] width 145 height 39
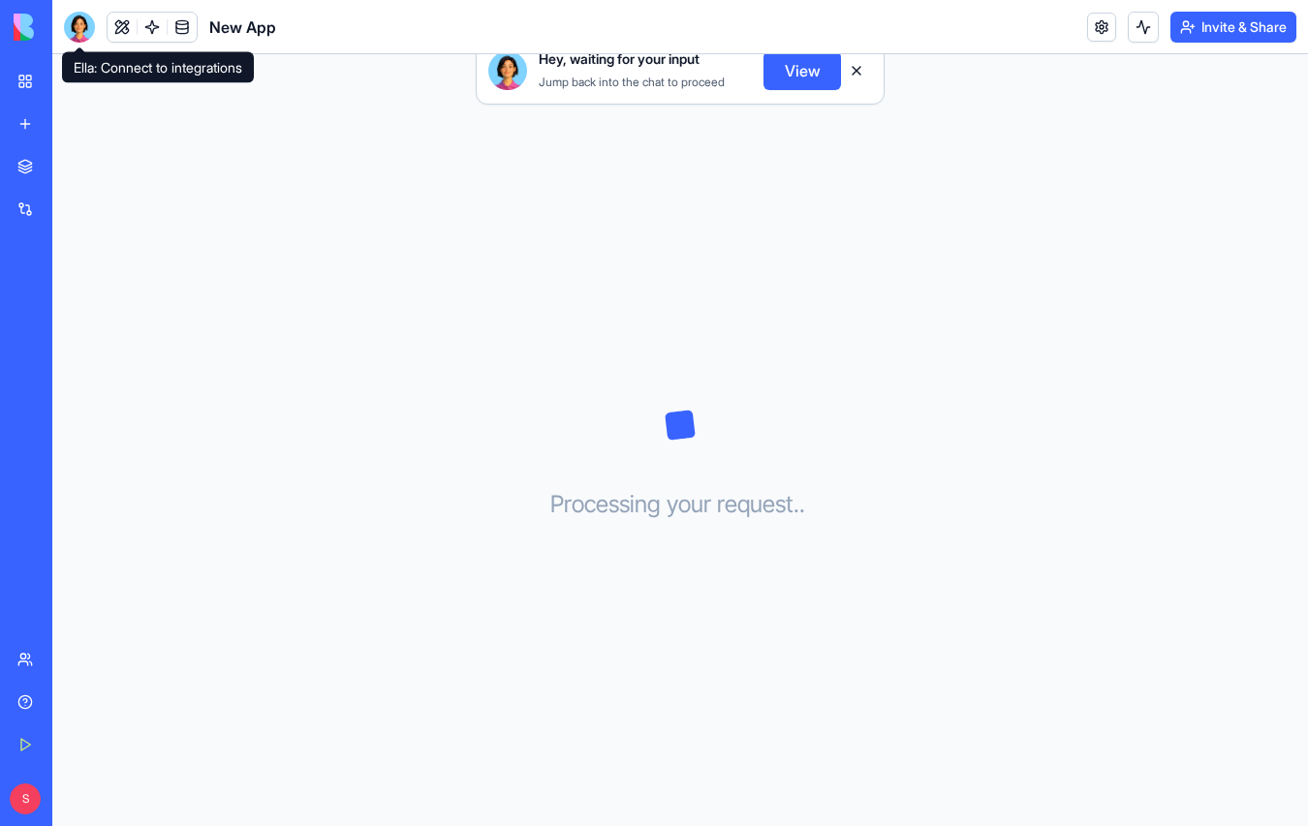
click at [75, 29] on div at bounding box center [79, 27] width 31 height 31
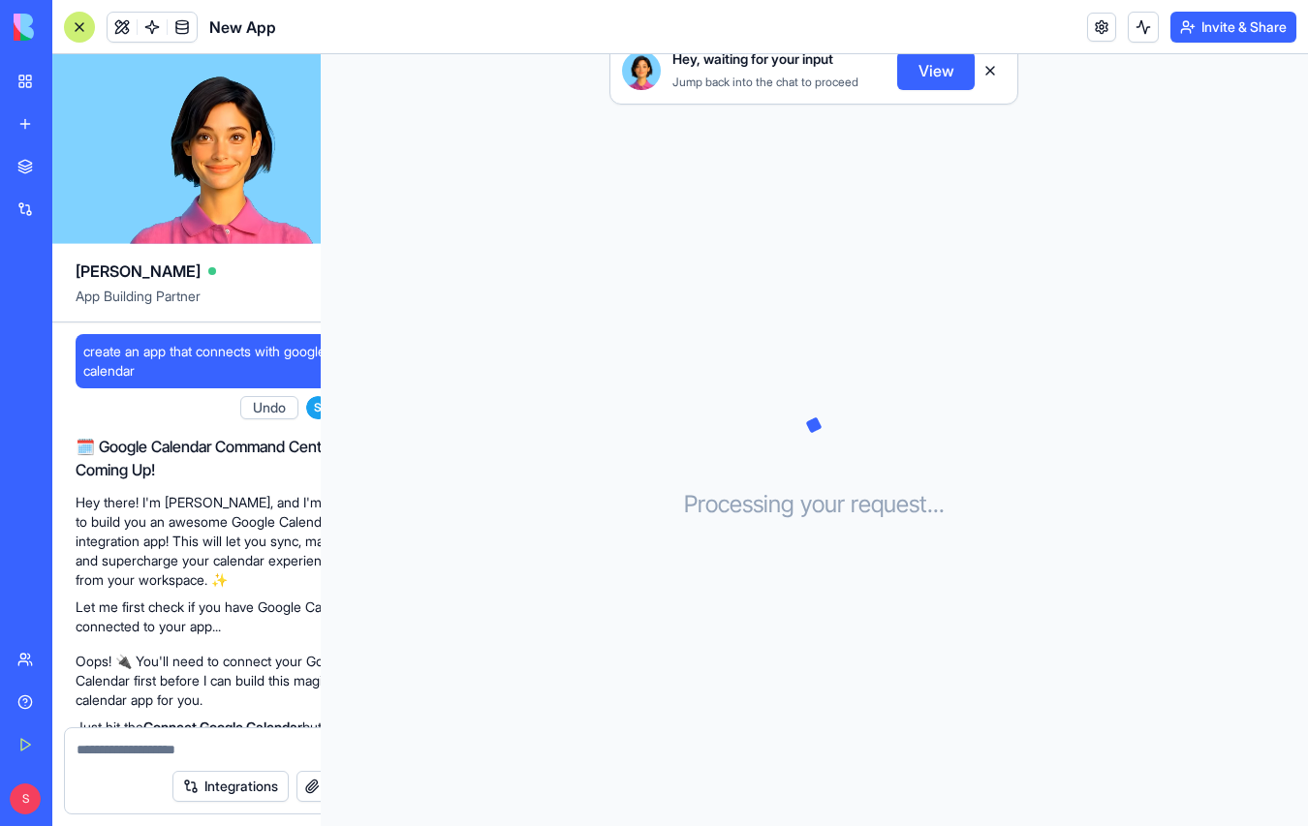
scroll to position [277, 0]
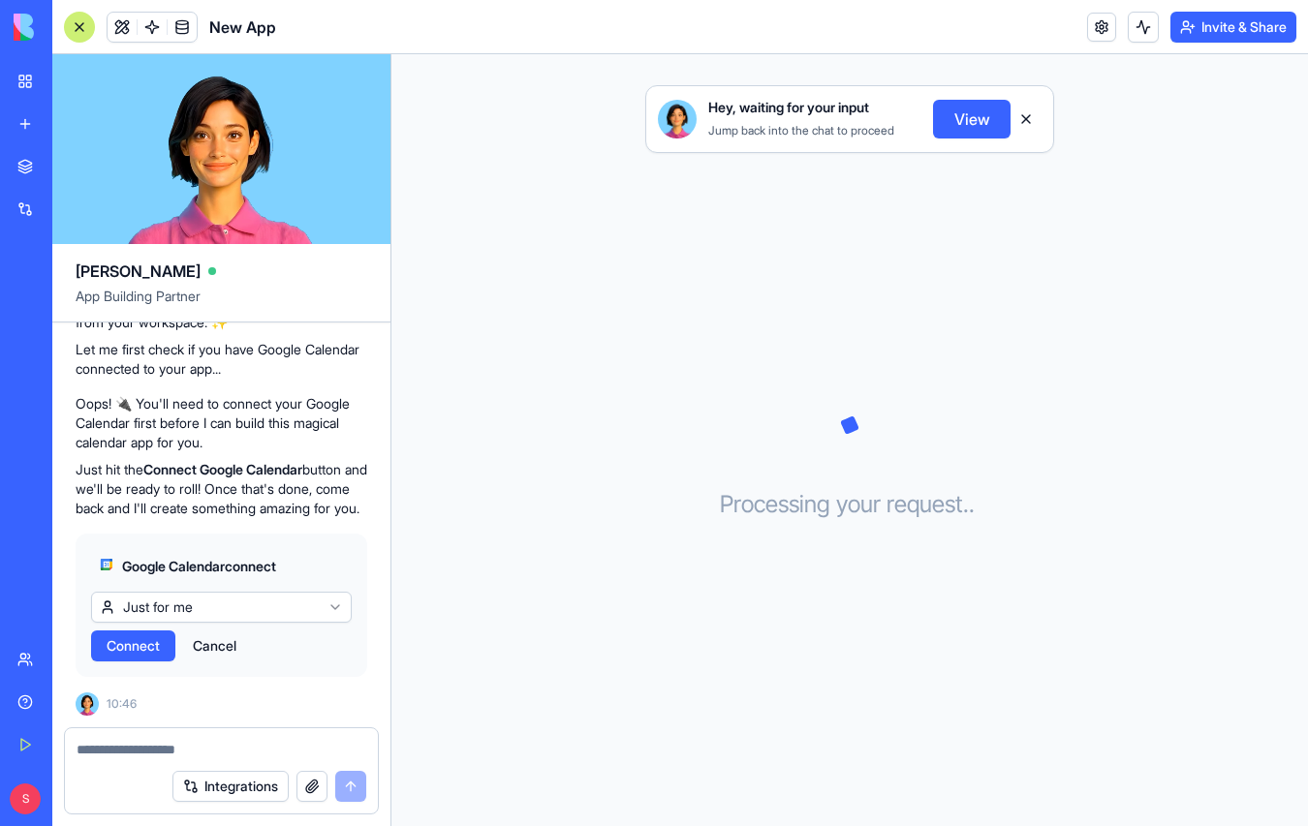
click at [141, 650] on span "Connect" at bounding box center [133, 645] width 53 height 19
